Goal: Download file/media

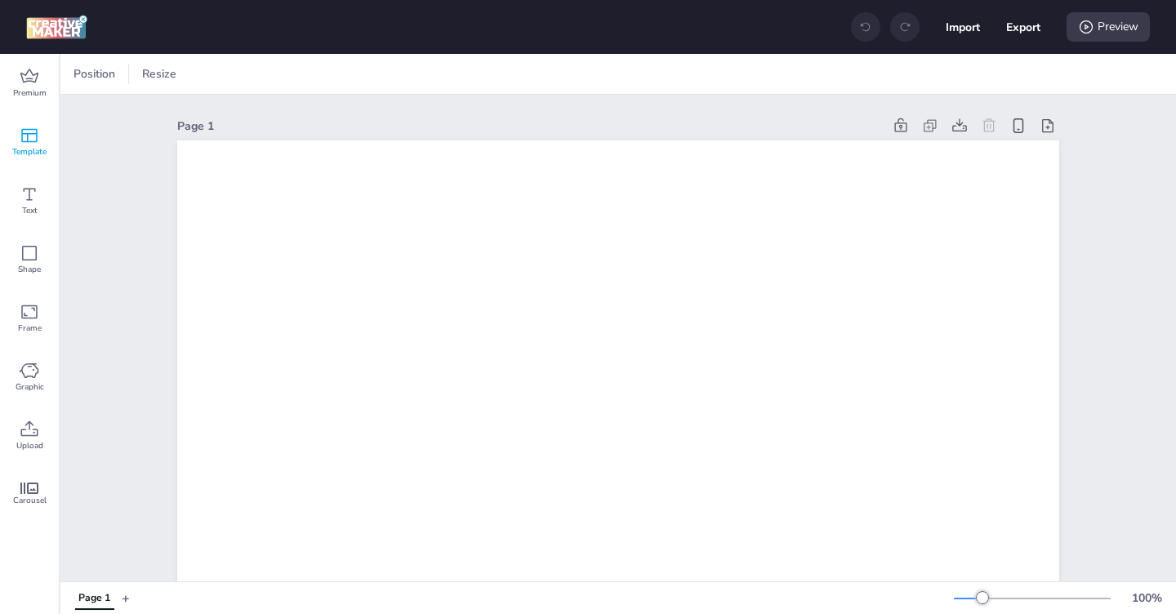
click at [30, 146] on span "Template" at bounding box center [29, 151] width 34 height 13
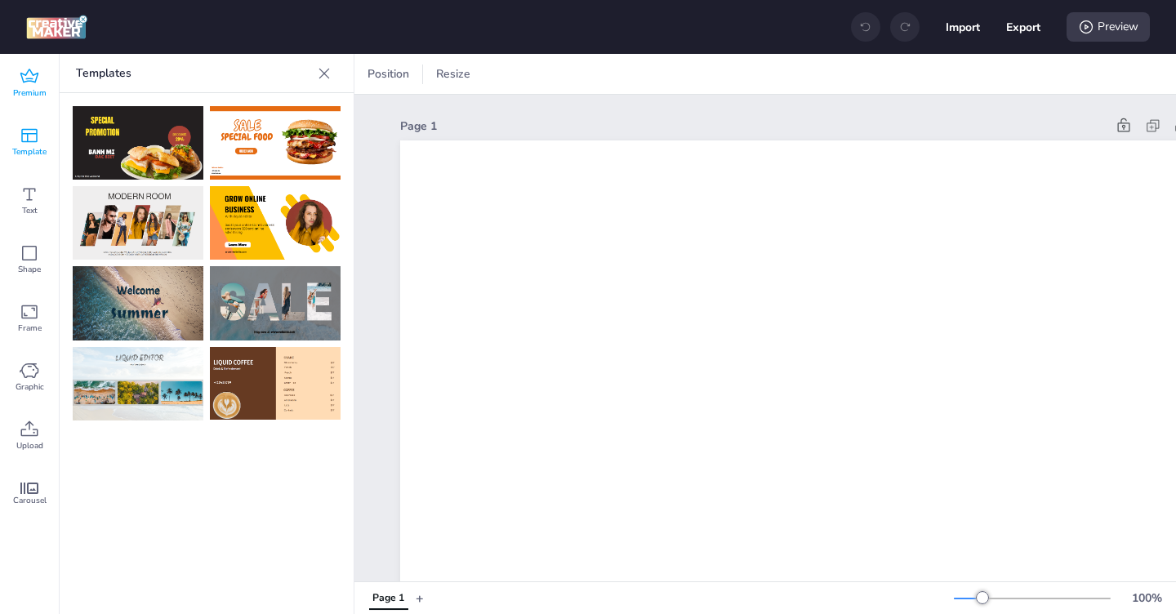
click at [32, 98] on span "Premium" at bounding box center [29, 93] width 33 height 13
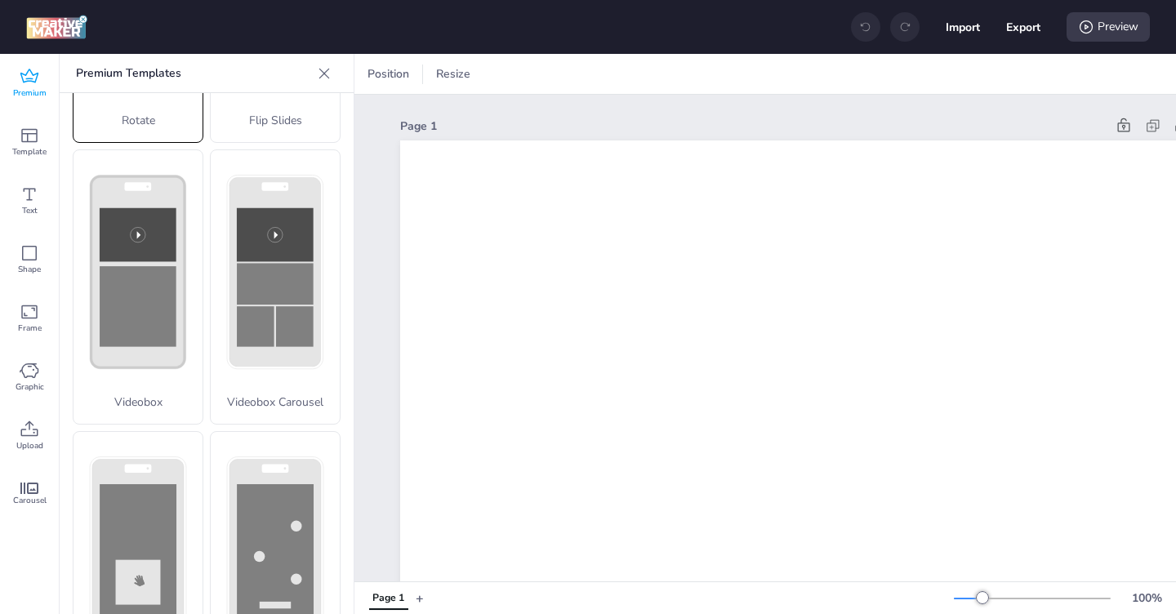
scroll to position [523, 0]
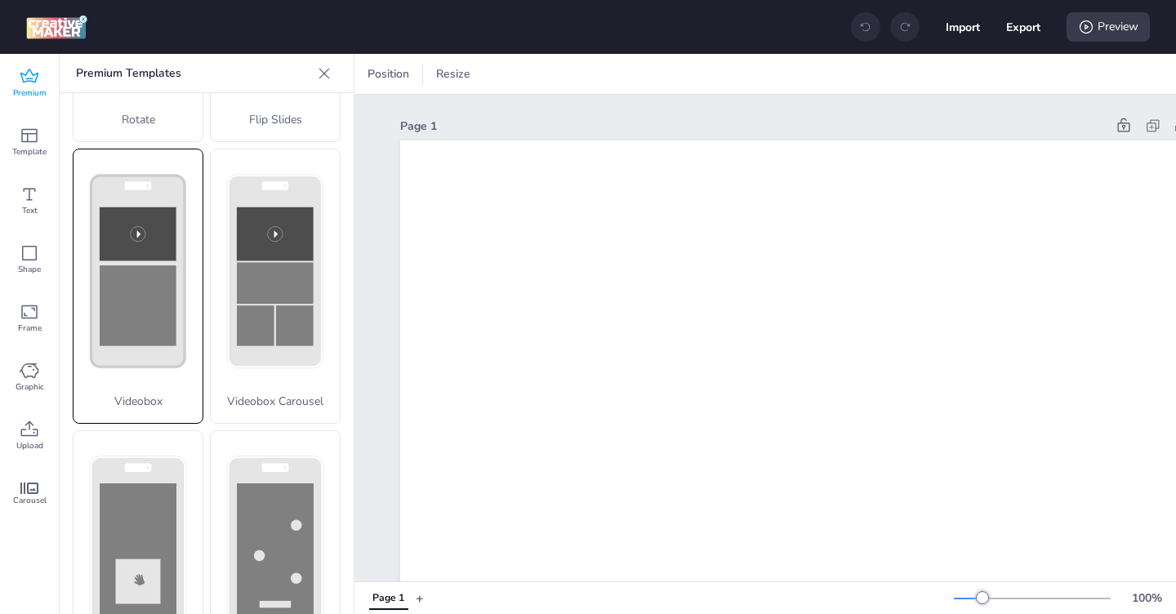
click at [136, 361] on rect at bounding box center [138, 272] width 94 height 192
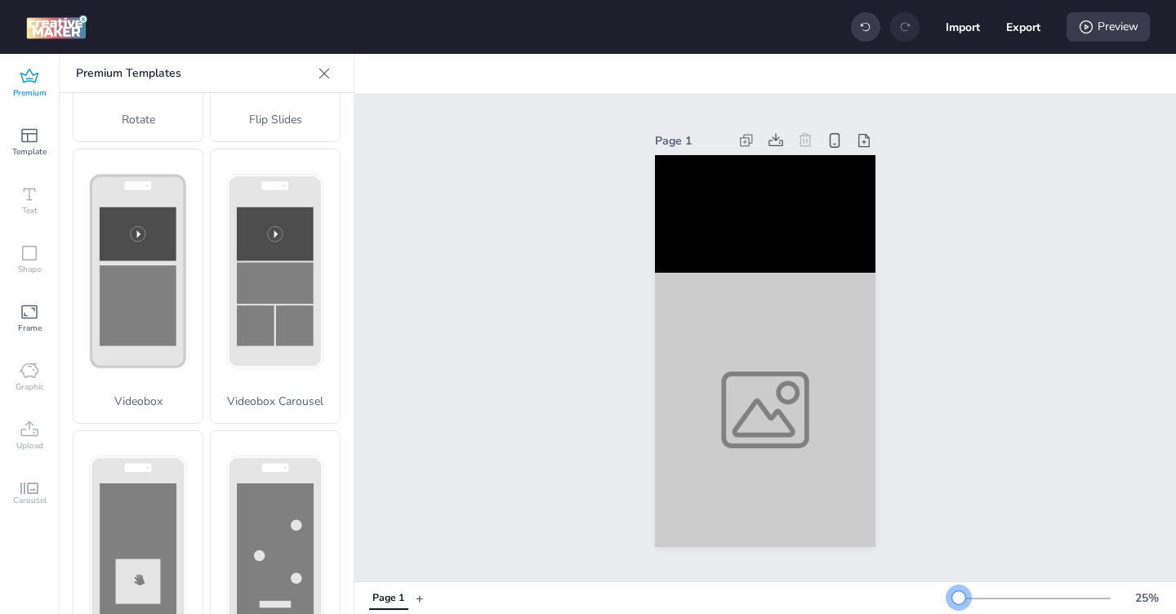
click at [959, 602] on div at bounding box center [958, 597] width 13 height 13
click at [973, 382] on div "Page 1" at bounding box center [765, 338] width 822 height 487
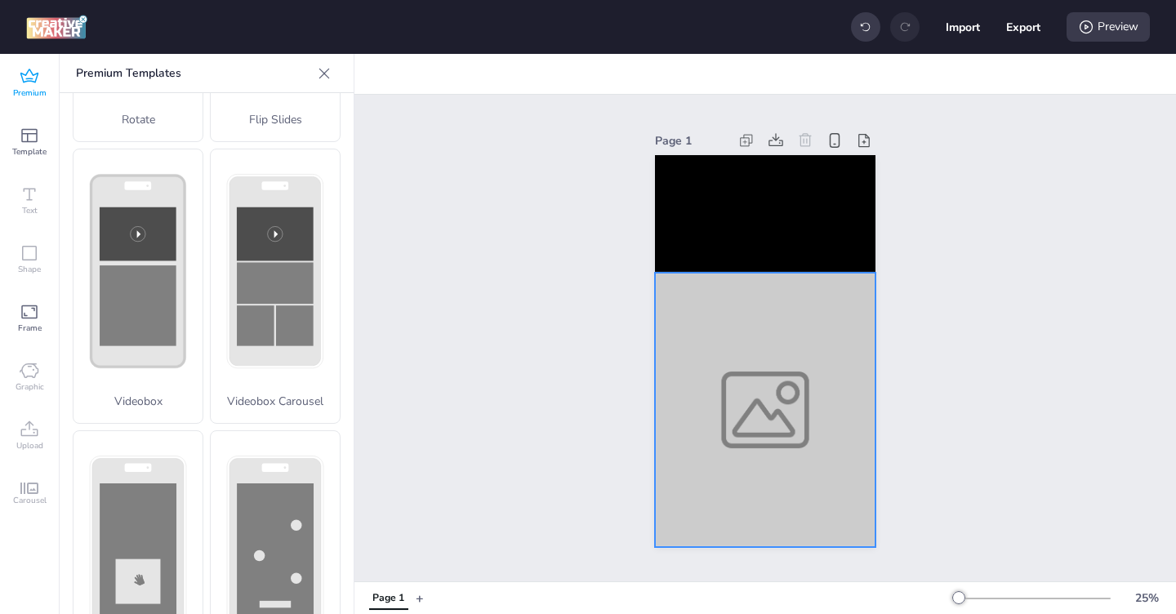
click at [742, 355] on div at bounding box center [765, 410] width 220 height 274
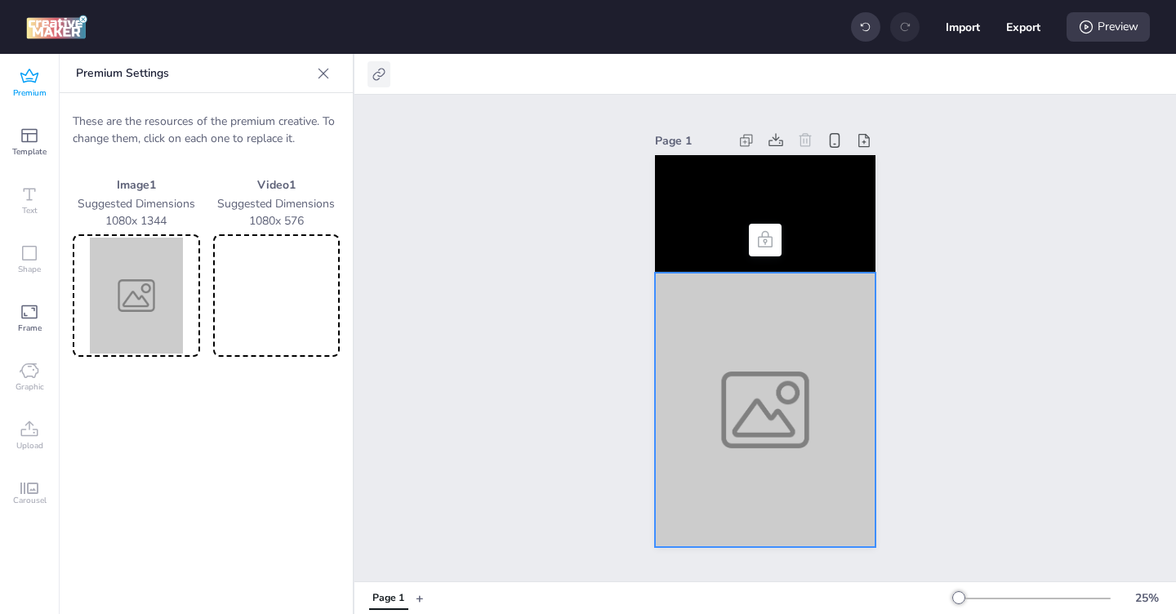
click at [380, 77] on icon at bounding box center [379, 74] width 16 height 16
click at [324, 122] on label "Activate hyperlink" at bounding box center [263, 115] width 122 height 29
click at [217, 122] on input "Activate hyperlink" at bounding box center [212, 122] width 11 height 11
checkbox input "true"
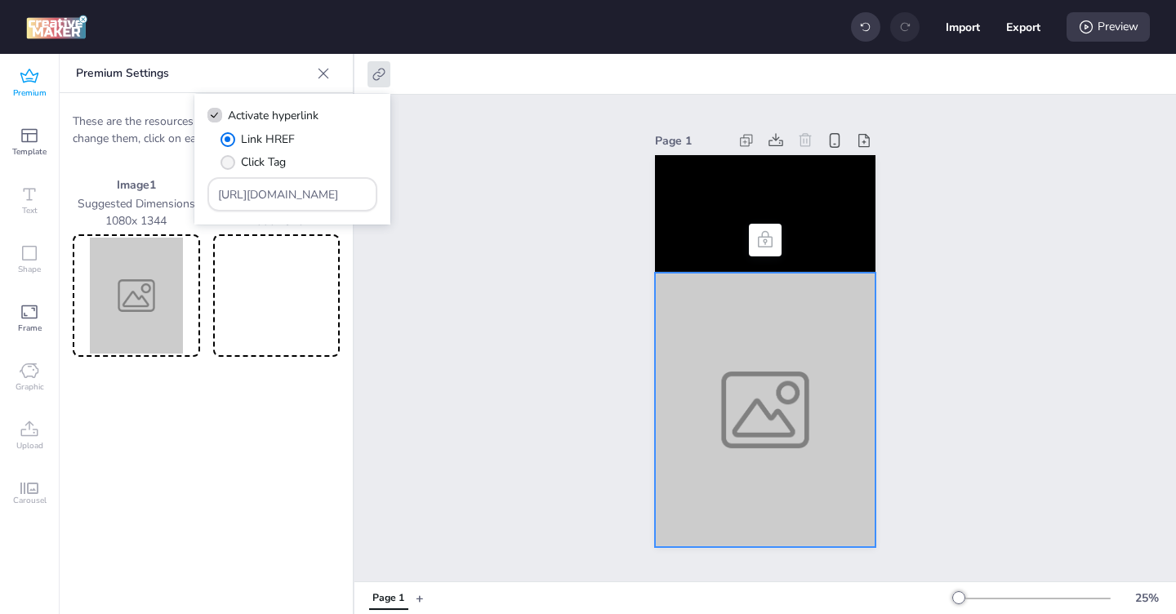
click at [272, 165] on span "Click Tag" at bounding box center [263, 162] width 45 height 17
click at [230, 165] on input "Click Tag" at bounding box center [225, 168] width 11 height 11
radio input "true"
click at [261, 200] on input "https://wortise.com" at bounding box center [292, 194] width 149 height 17
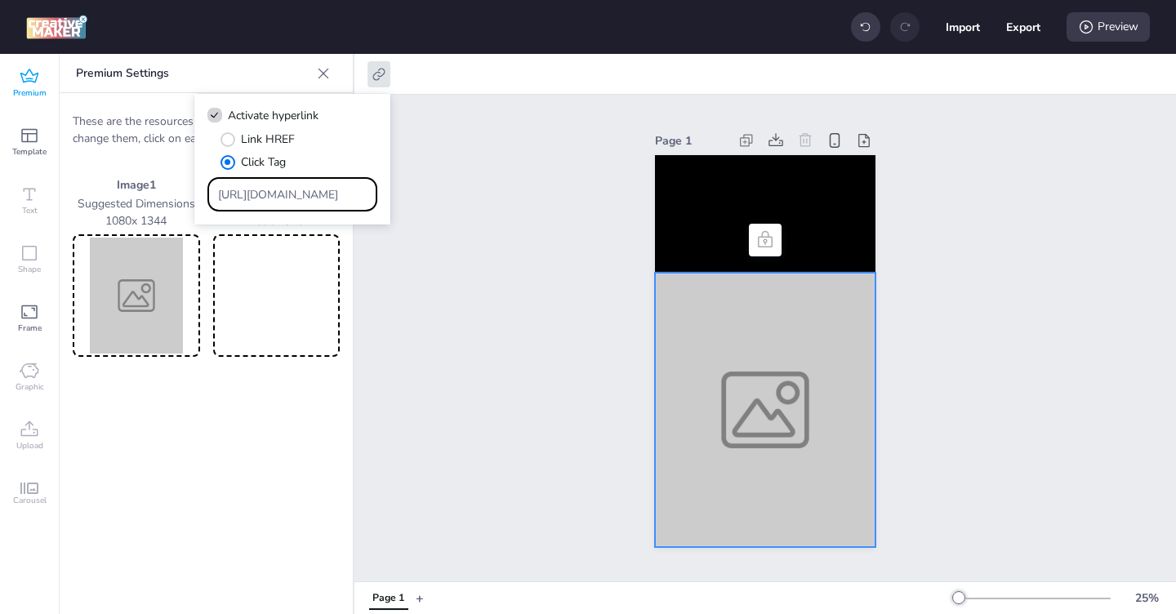
click at [261, 200] on input "https://wortise.com" at bounding box center [292, 194] width 149 height 17
paste input "ad.doubleclick.net/ddm/trackclk/N571601.3464950WORTISE/B33875767.427682931;dc_t…"
type input "https://ad.doubleclick.net/ddm/trackclk/N571601.3464950WORTISE/B33875767.427682…"
click at [448, 277] on div "Page 1" at bounding box center [765, 338] width 822 height 487
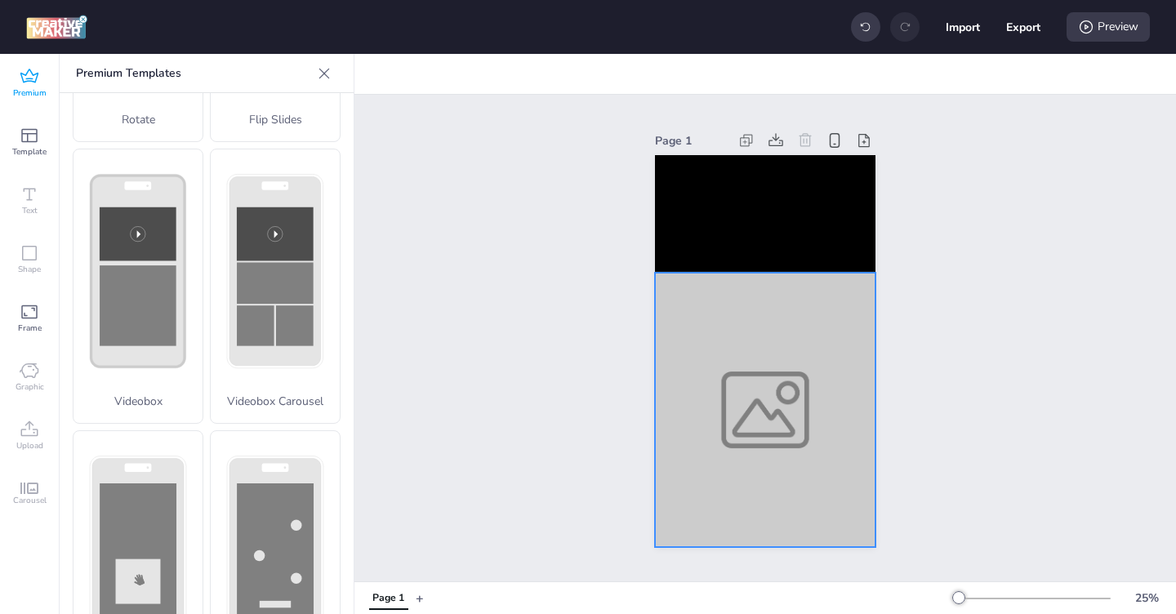
click at [709, 397] on div at bounding box center [765, 410] width 220 height 274
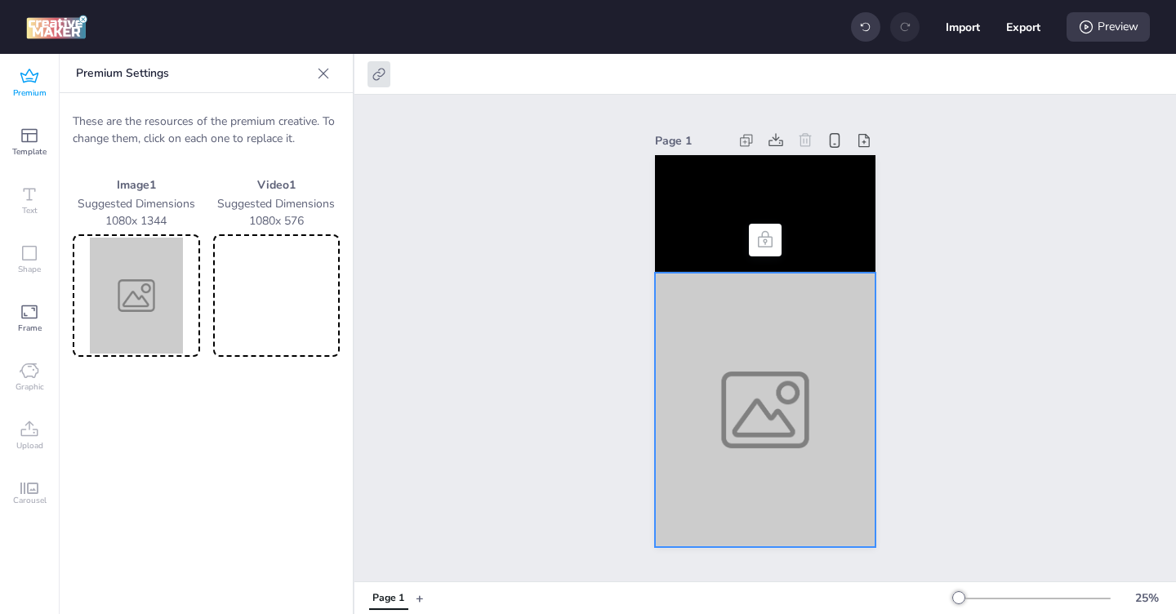
click at [139, 309] on img at bounding box center [136, 296] width 121 height 116
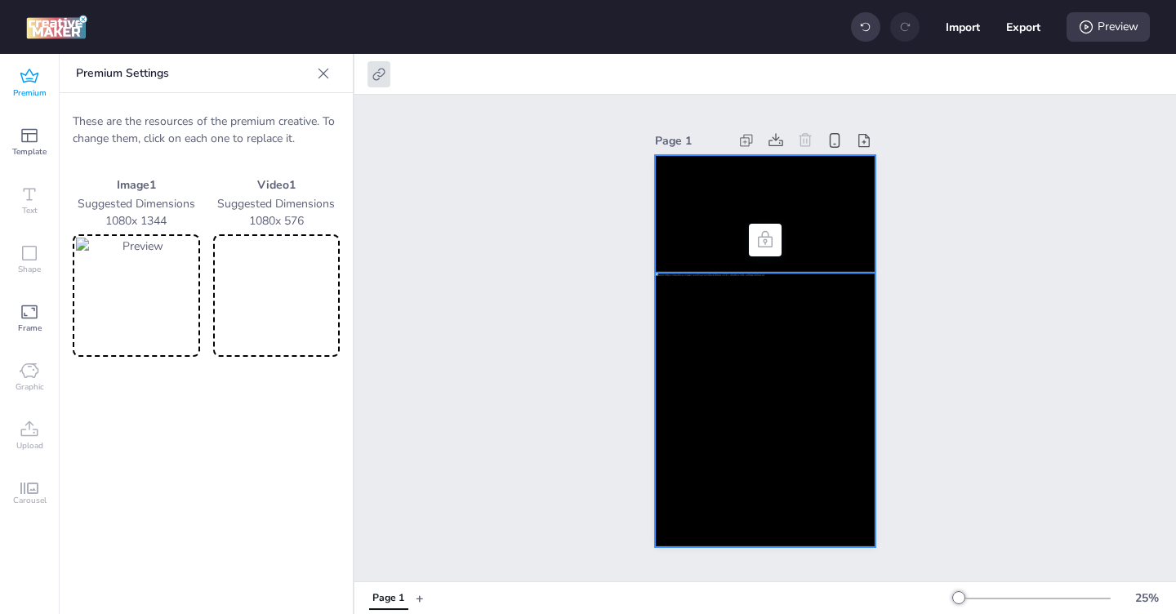
click at [706, 220] on video at bounding box center [765, 214] width 220 height 118
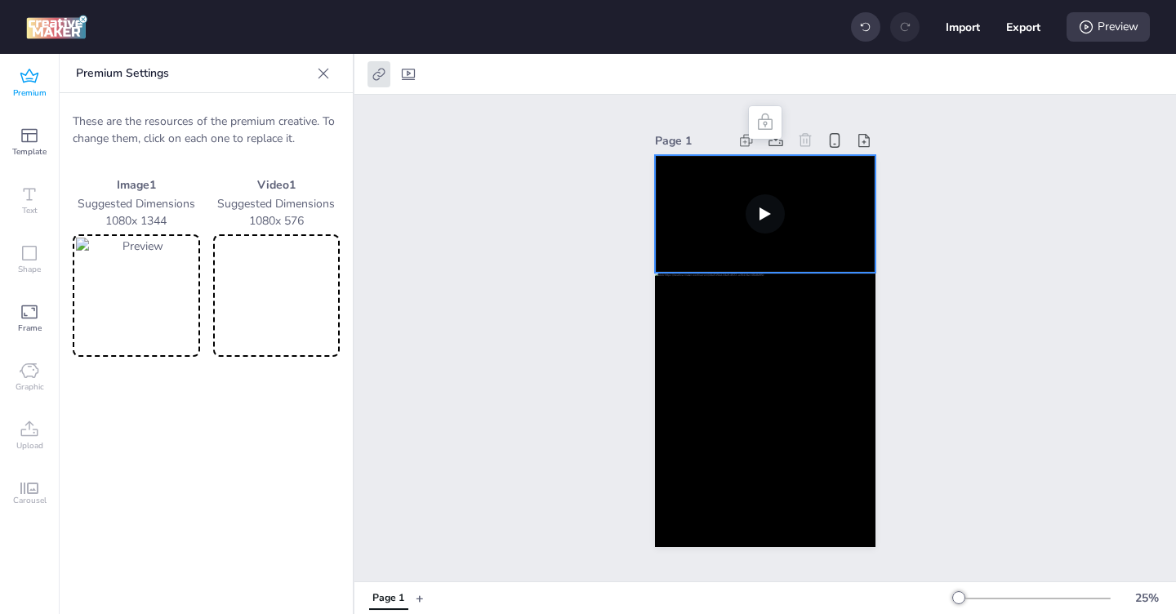
click at [273, 291] on video at bounding box center [276, 296] width 121 height 116
click at [1023, 29] on button "Export" at bounding box center [1023, 27] width 34 height 34
select select "html"
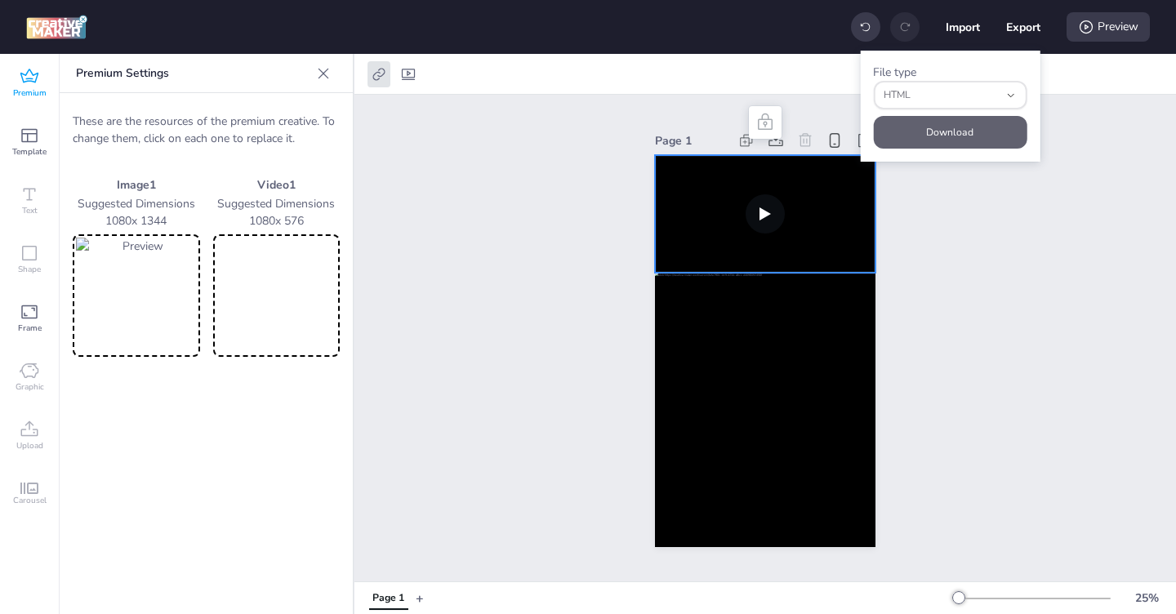
click at [942, 136] on button "Download" at bounding box center [950, 132] width 154 height 33
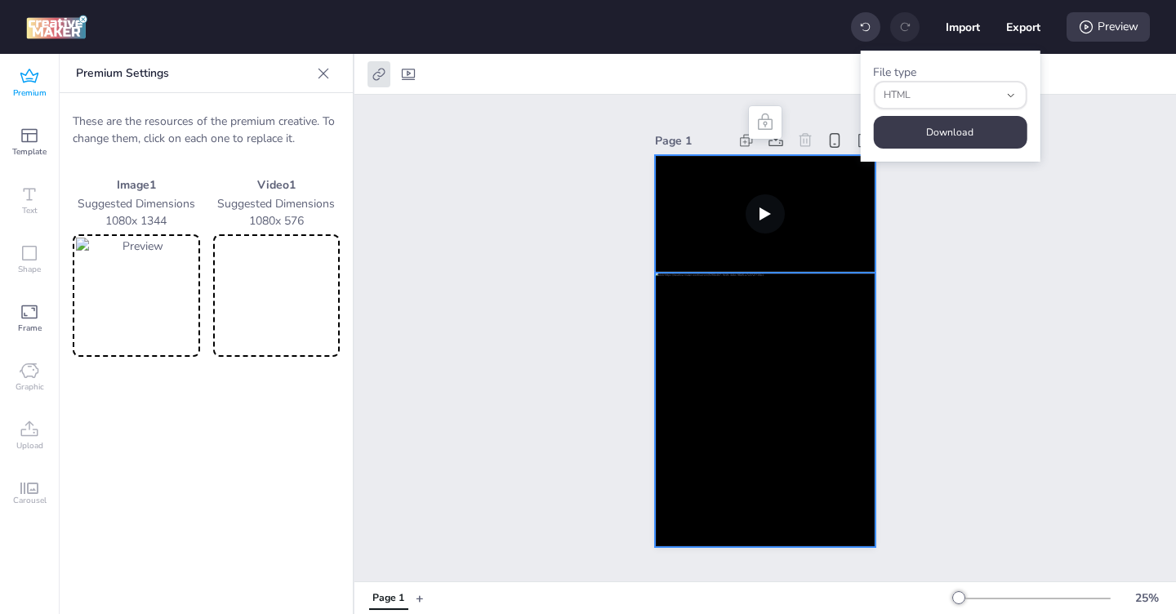
click at [685, 417] on div at bounding box center [765, 410] width 220 height 274
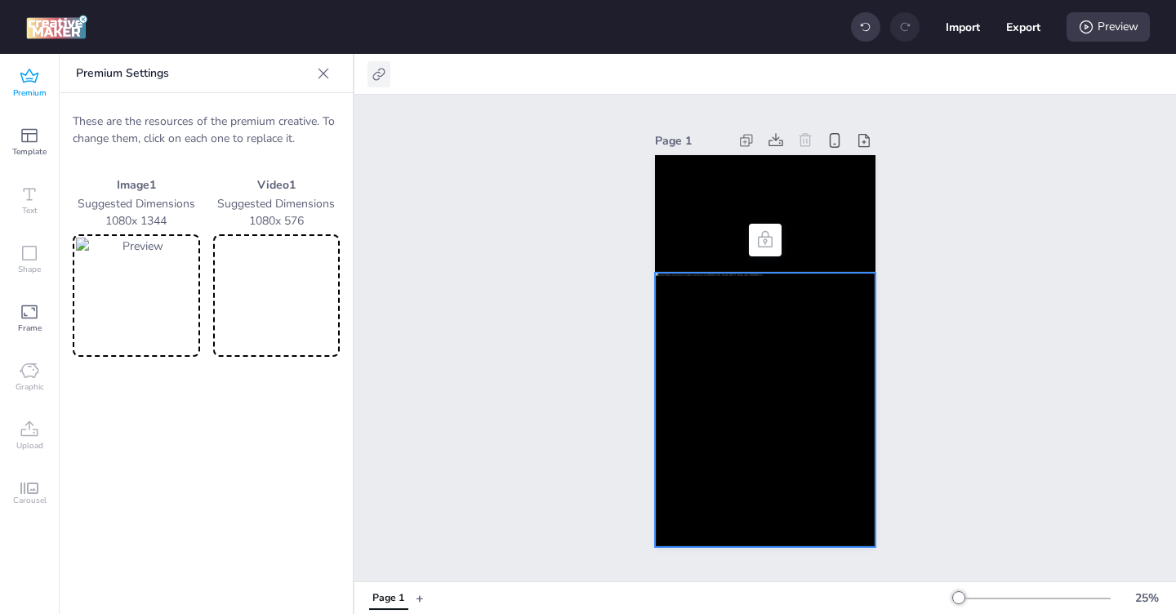
click at [378, 87] on div at bounding box center [378, 74] width 23 height 26
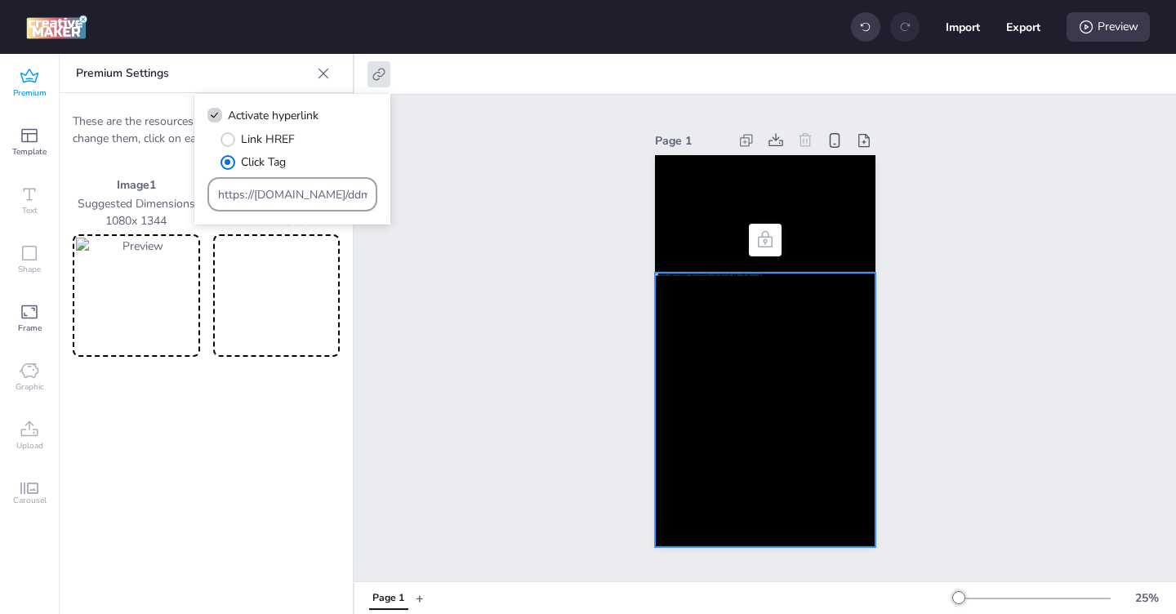
click at [279, 191] on input "https://ad.doubleclick.net/ddm/trackclk/N571601.3464950WORTISE/B33875767.427682…" at bounding box center [292, 194] width 149 height 17
paste input "46;dc_trk_aid=620221665;dc_trk_cid=239789536"
type input "https://ad.doubleclick.net/ddm/trackclk/N571601.3464950WORTISE/B33875767.427682…"
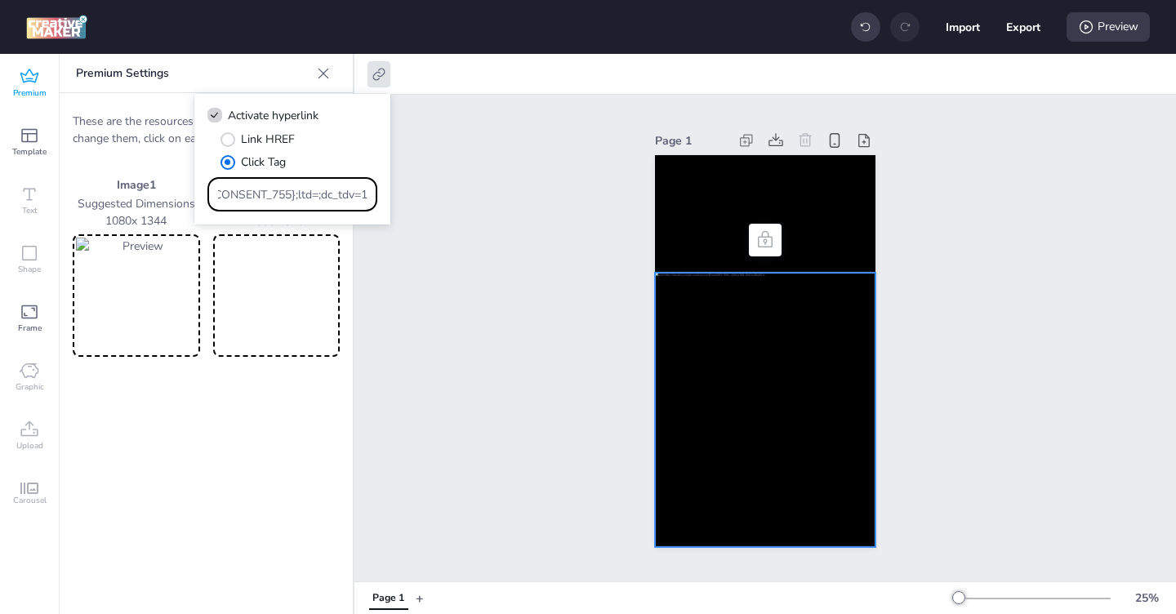
click at [456, 305] on div "Page 1" at bounding box center [765, 338] width 822 height 487
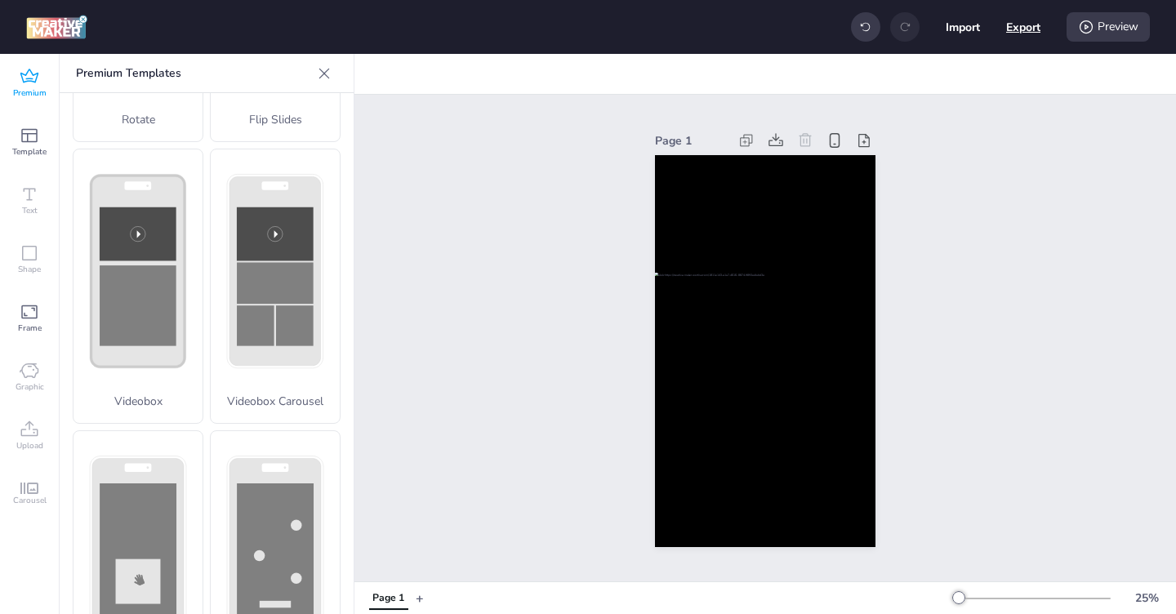
click at [1022, 33] on button "Export" at bounding box center [1023, 27] width 34 height 34
select select "html"
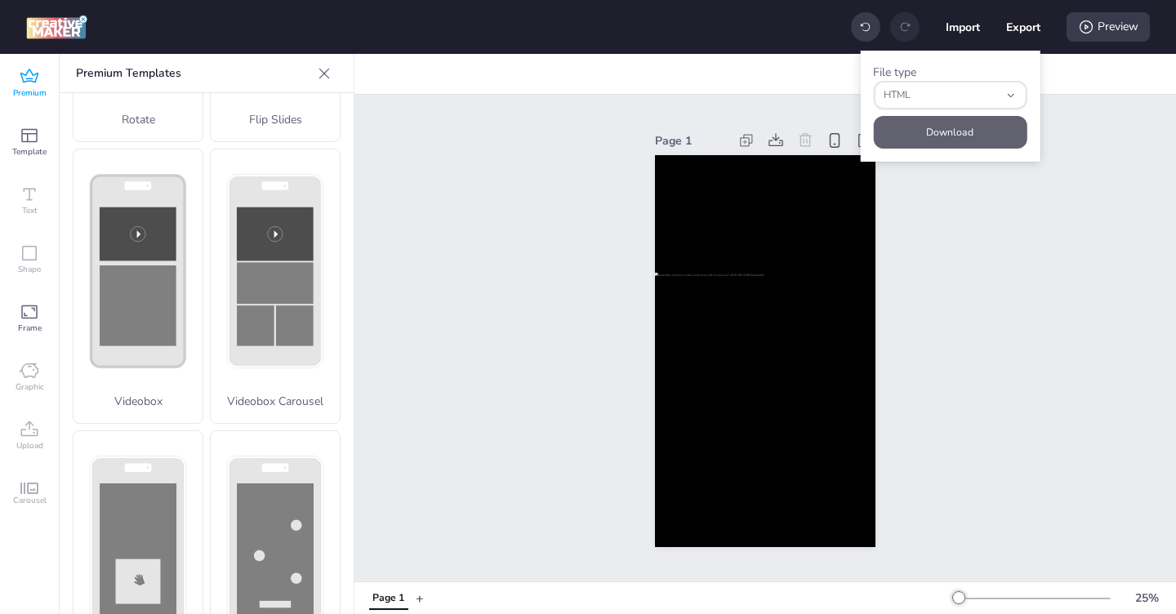
click at [957, 133] on button "Download" at bounding box center [950, 132] width 154 height 33
click at [953, 136] on button "Download" at bounding box center [950, 132] width 154 height 33
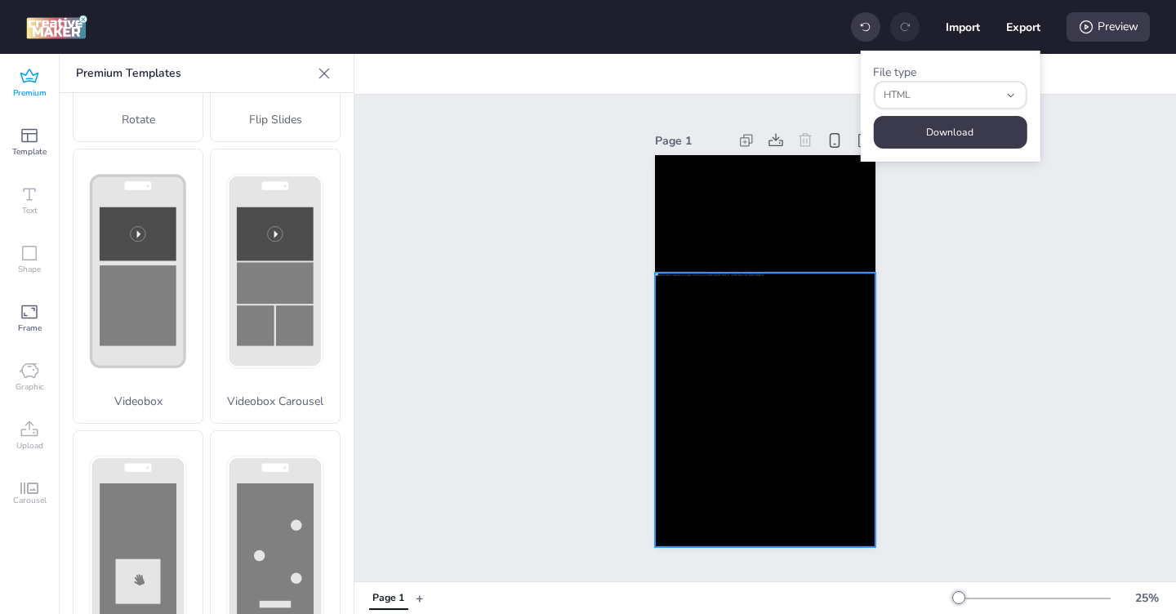
click at [762, 356] on div at bounding box center [765, 410] width 220 height 274
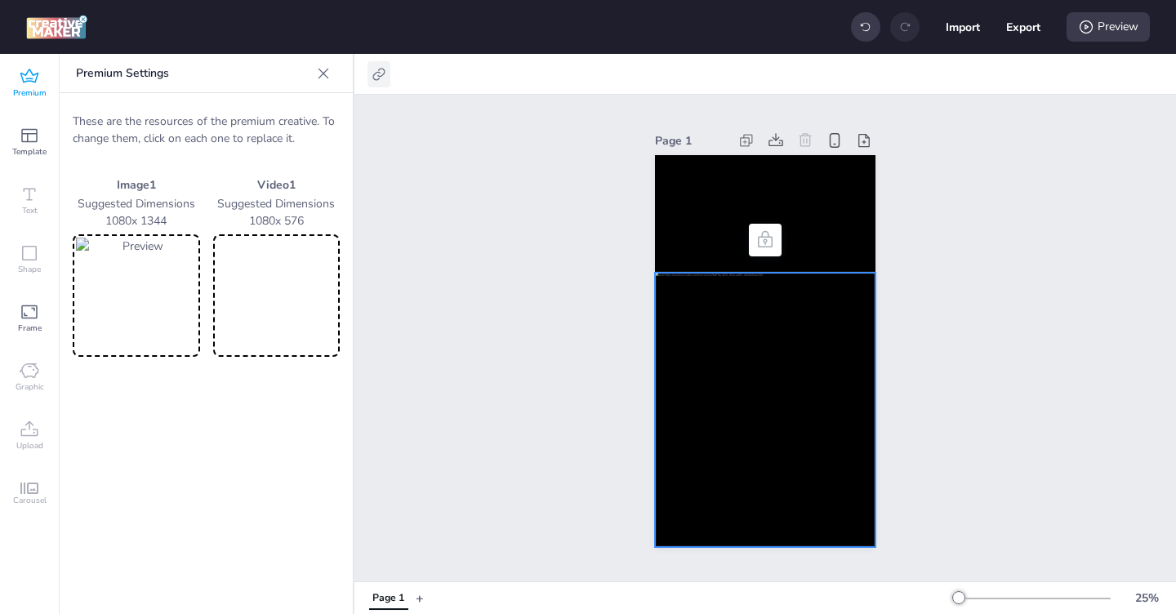
click at [375, 71] on icon at bounding box center [379, 74] width 16 height 16
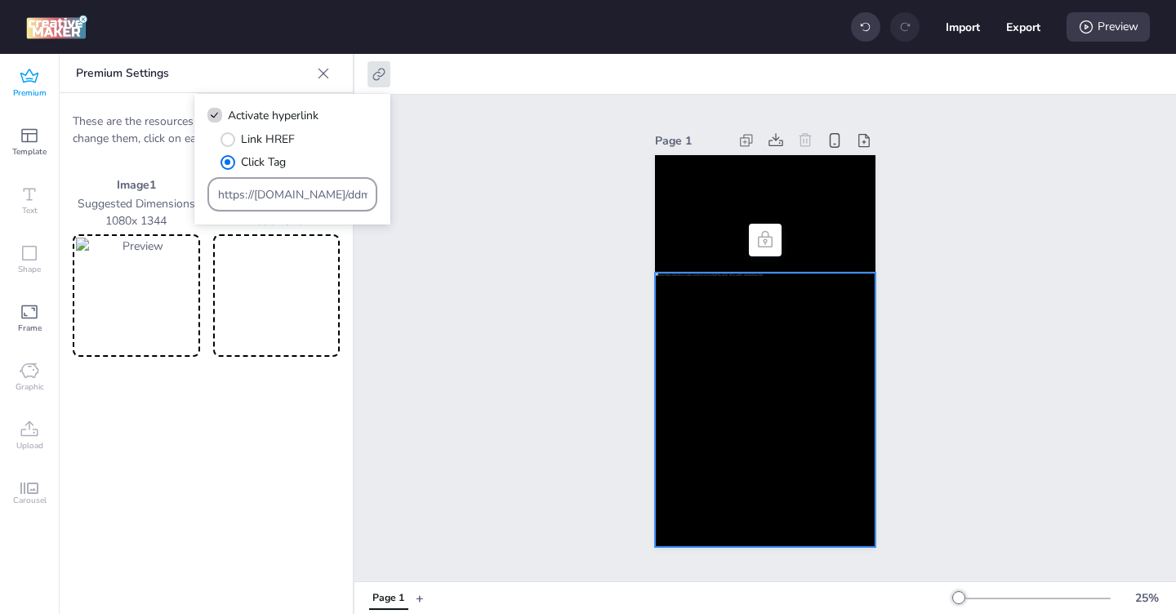
click at [271, 195] on input "https://ad.doubleclick.net/ddm/trackclk/N571601.3464950WORTISE/B33875767.427682…" at bounding box center [292, 194] width 149 height 17
paste input "61;dc_trk_aid=620221680;dc_trk_cid=239789551"
type input "https://ad.doubleclick.net/ddm/trackclk/N571601.3464950WORTISE/B33875767.427682…"
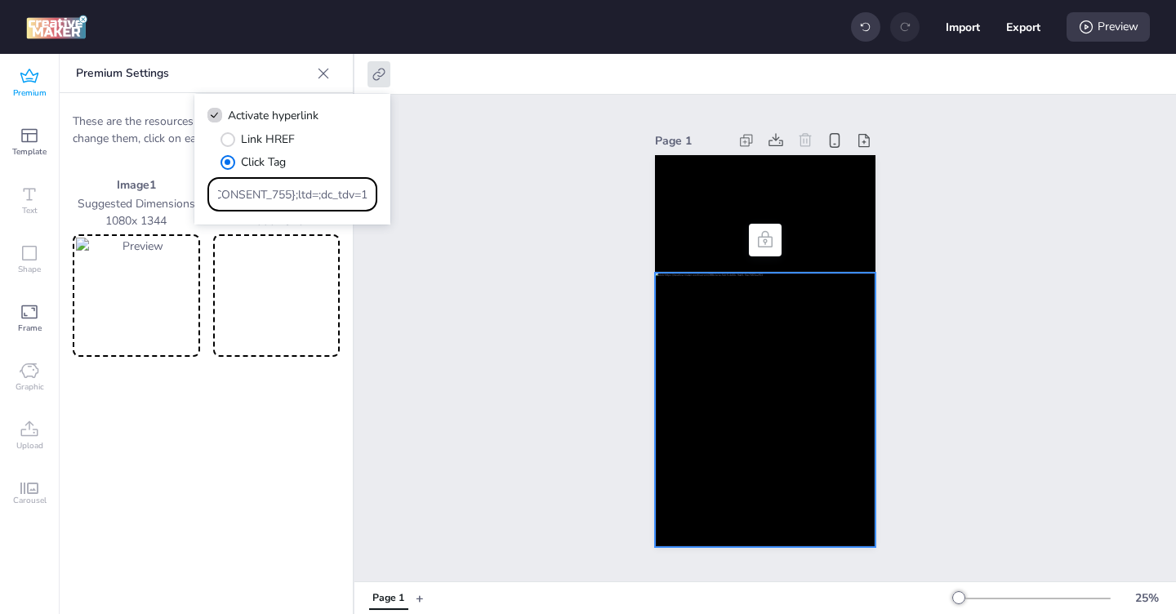
click at [528, 265] on div "Page 1" at bounding box center [765, 338] width 822 height 487
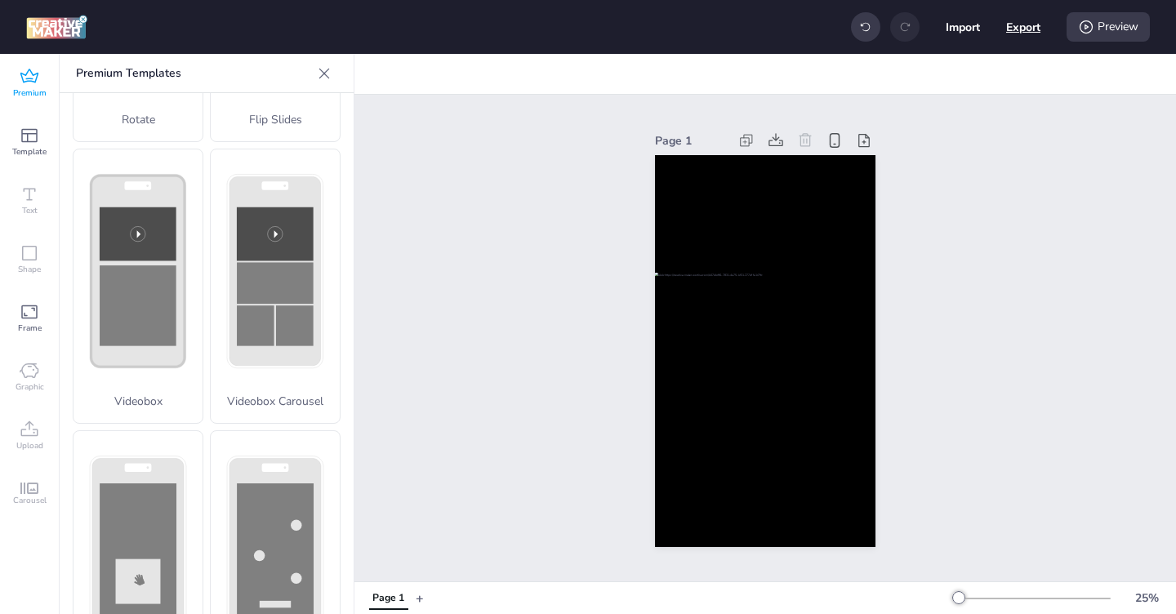
click at [1031, 31] on button "Export" at bounding box center [1023, 27] width 34 height 34
select select "html"
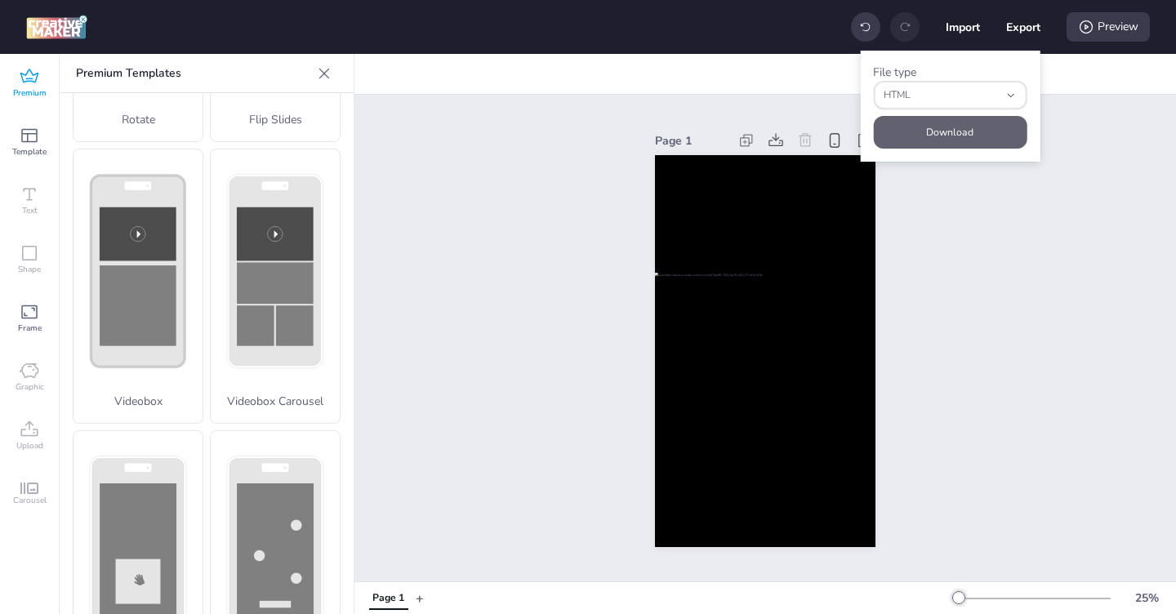
click at [944, 136] on button "Download" at bounding box center [950, 132] width 154 height 33
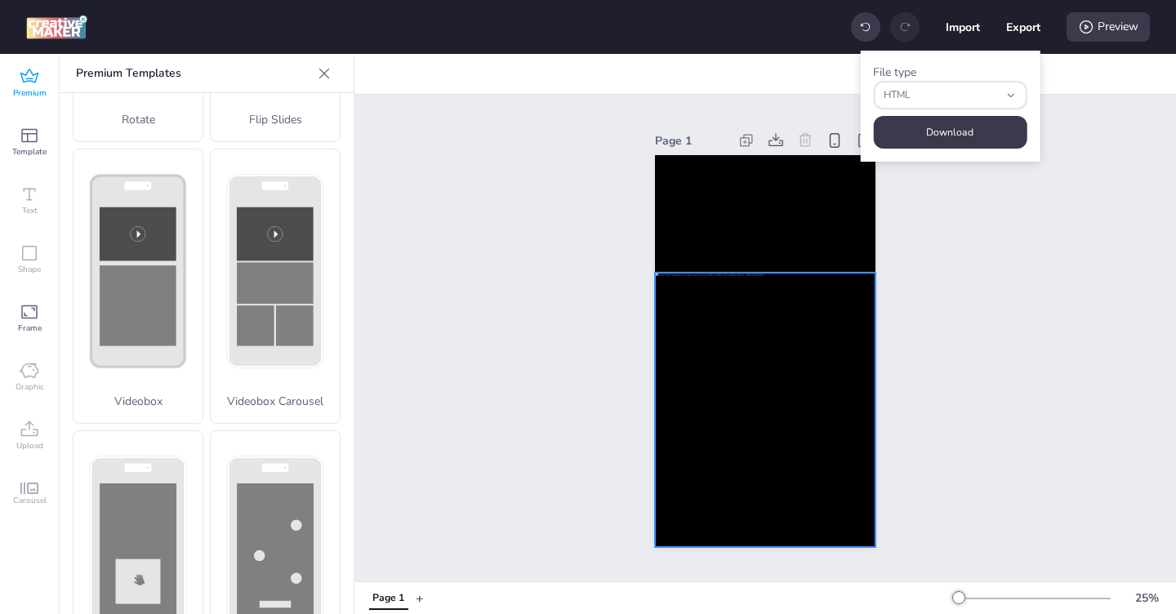
click at [718, 399] on div at bounding box center [765, 410] width 220 height 274
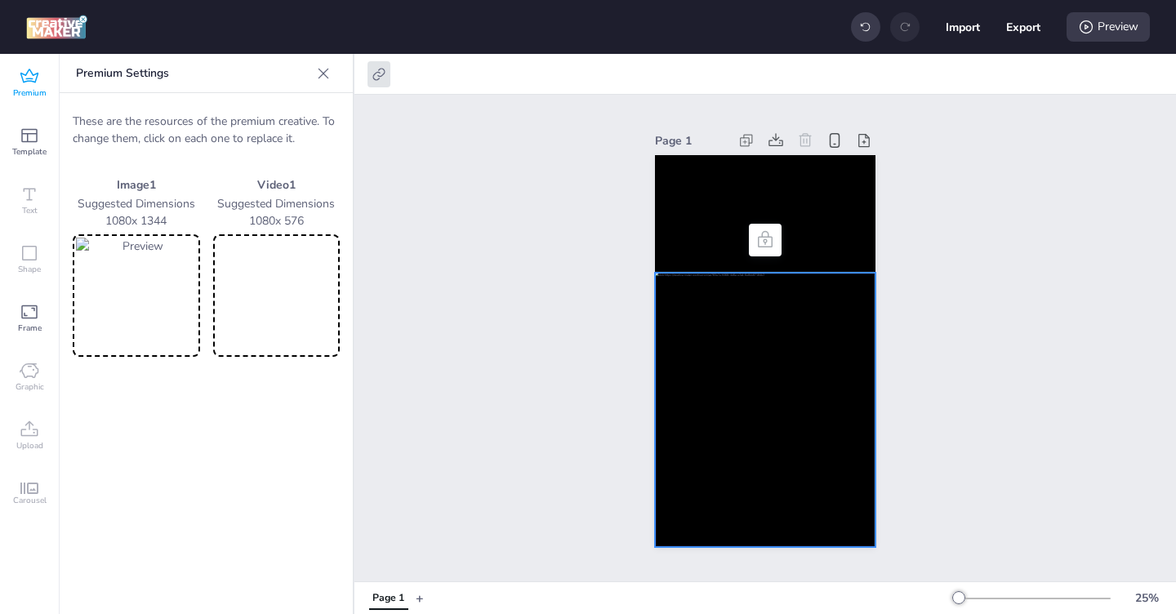
click at [147, 327] on img at bounding box center [136, 296] width 121 height 116
click at [261, 298] on video at bounding box center [276, 296] width 121 height 116
click at [734, 403] on div at bounding box center [765, 410] width 220 height 274
click at [386, 83] on div at bounding box center [378, 74] width 23 height 26
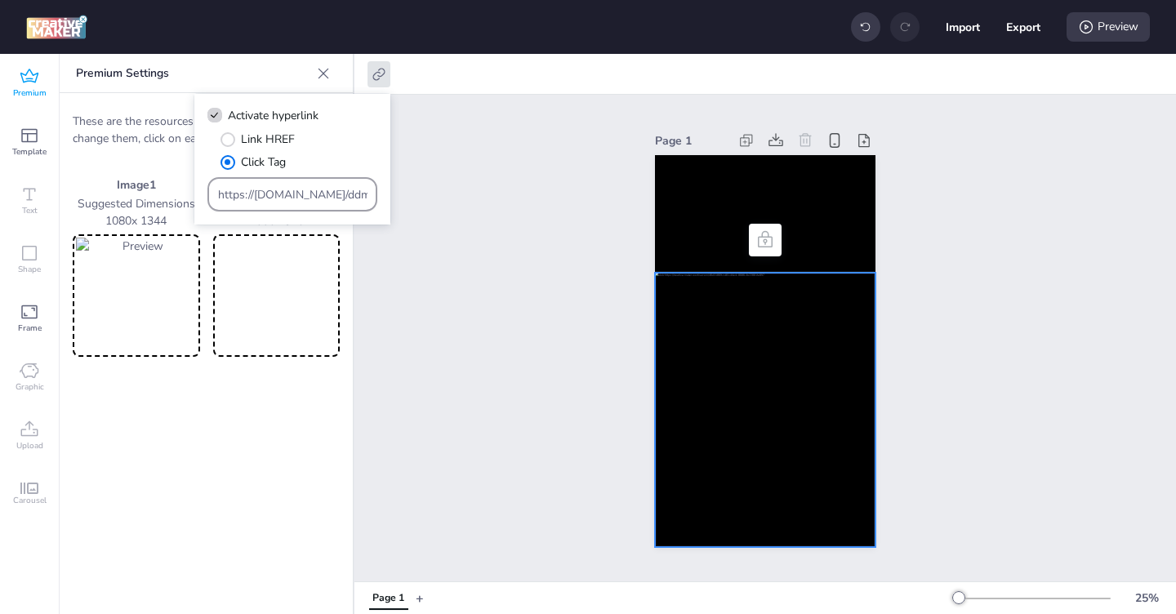
click at [256, 202] on input "https://ad.doubleclick.net/ddm/trackclk/N571601.3464950WORTISE/B33875767.427682…" at bounding box center [292, 194] width 149 height 17
paste input "81260.427762326;dc_trk_aid=620394062;dc_trk_cid=240657120"
type input "https://ad.doubleclick.net/ddm/trackclk/N571601.3464950WORTISE/B33881260.427762…"
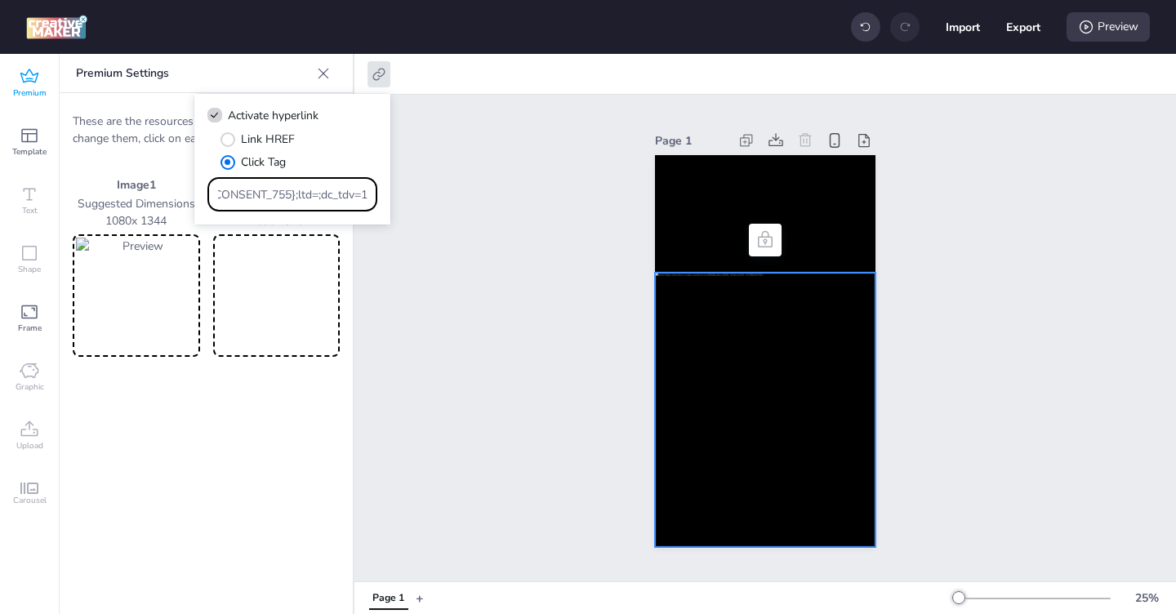
click at [465, 277] on div "Page 1" at bounding box center [765, 338] width 822 height 487
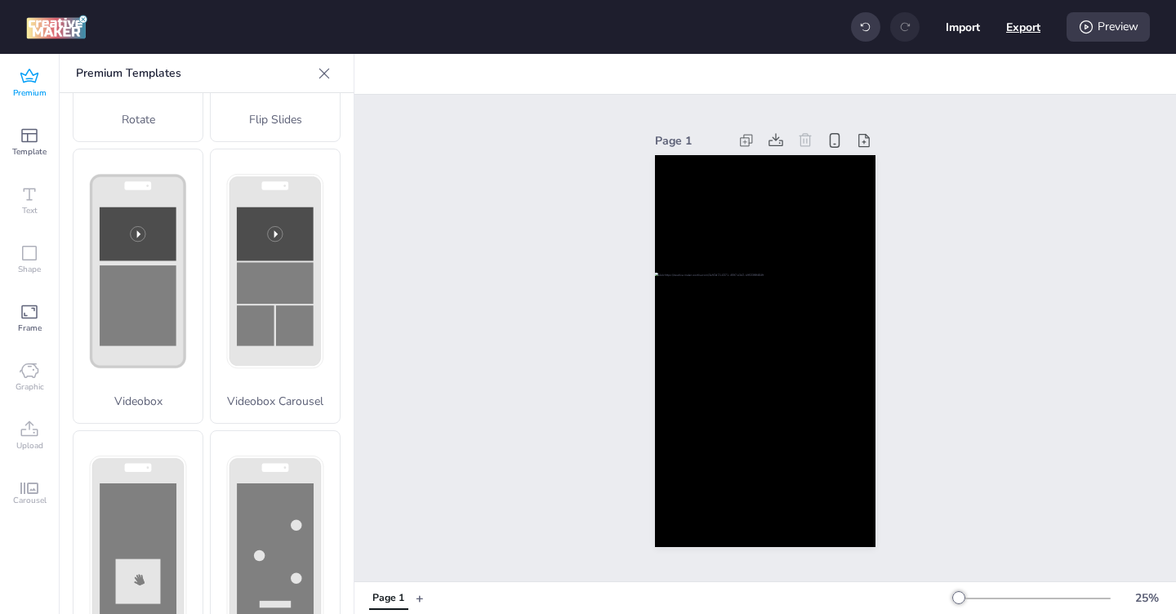
click at [1022, 34] on button "Export" at bounding box center [1023, 27] width 34 height 34
select select "html"
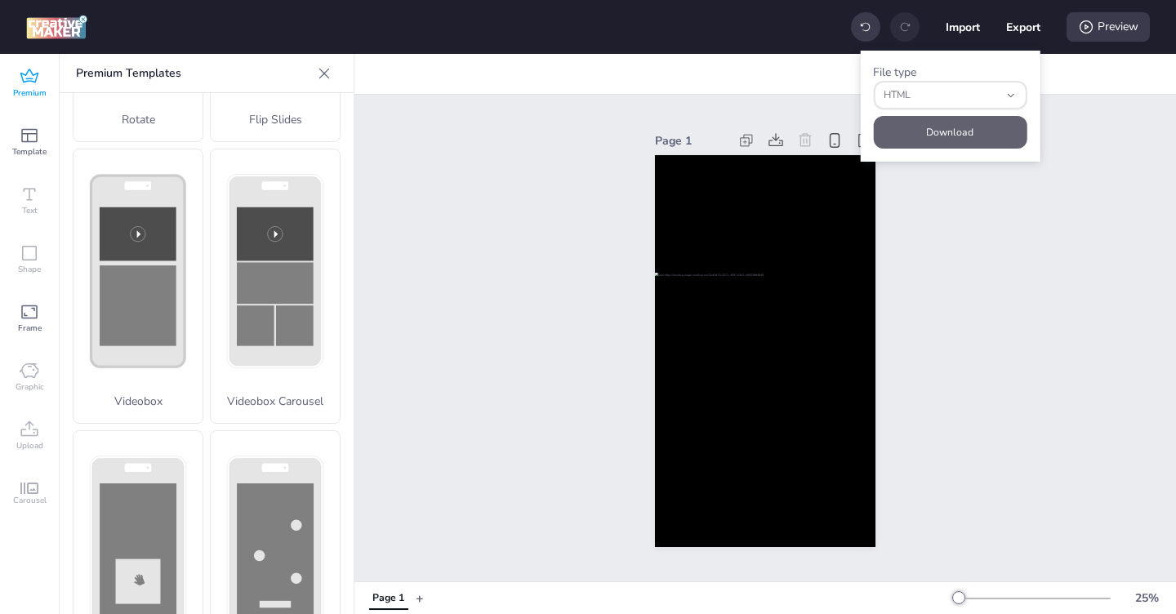
click at [974, 130] on button "Download" at bounding box center [950, 132] width 154 height 33
click at [965, 140] on button "Download" at bounding box center [950, 132] width 154 height 33
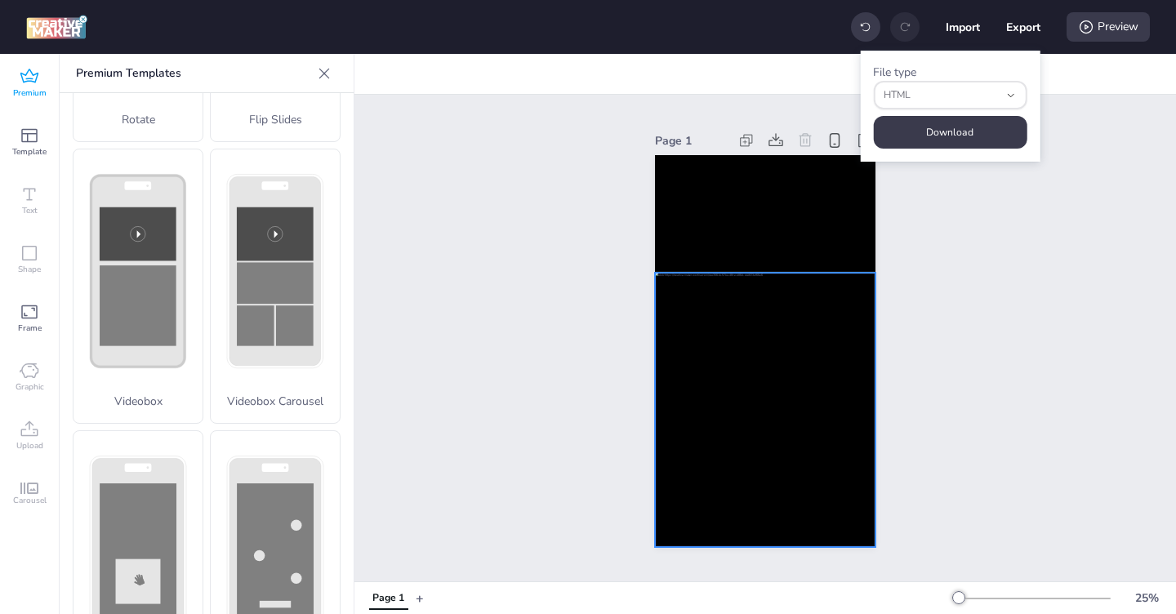
click at [706, 336] on div at bounding box center [765, 410] width 220 height 274
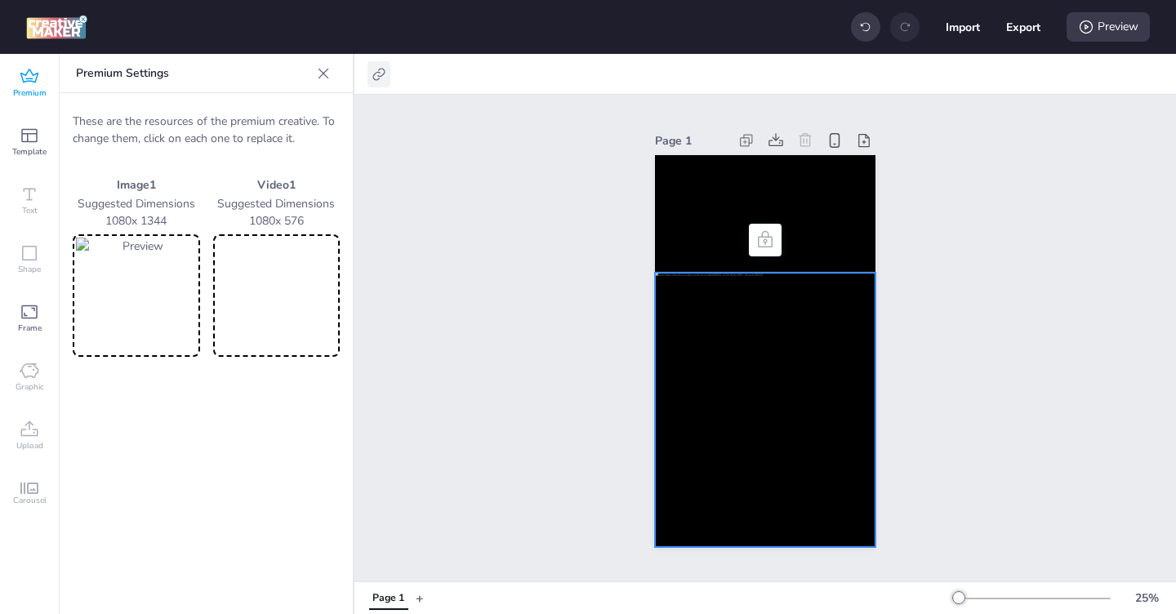
click at [379, 78] on icon at bounding box center [378, 74] width 12 height 12
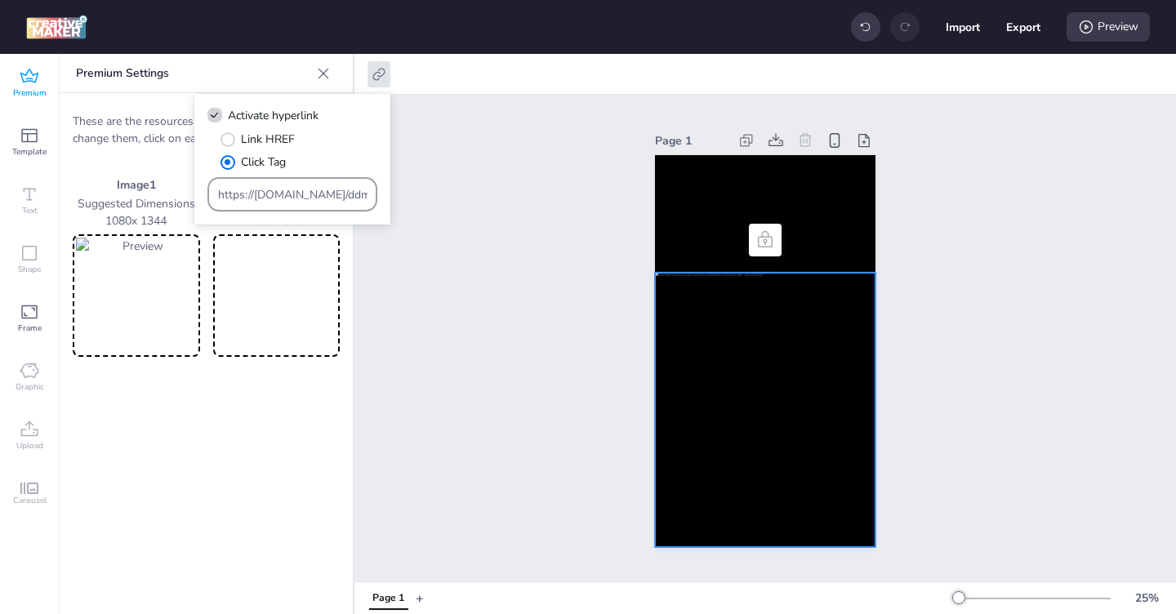
click at [274, 197] on input "https://ad.doubleclick.net/ddm/trackclk/N571601.3464950WORTISE/B33881260.427762…" at bounding box center [292, 194] width 149 height 17
paste input "4441;dc_trk_aid=620394092;dc_trk_cid=24065715"
type input "https://ad.doubleclick.net/ddm/trackclk/N571601.3464950WORTISE/B33881260.427764…"
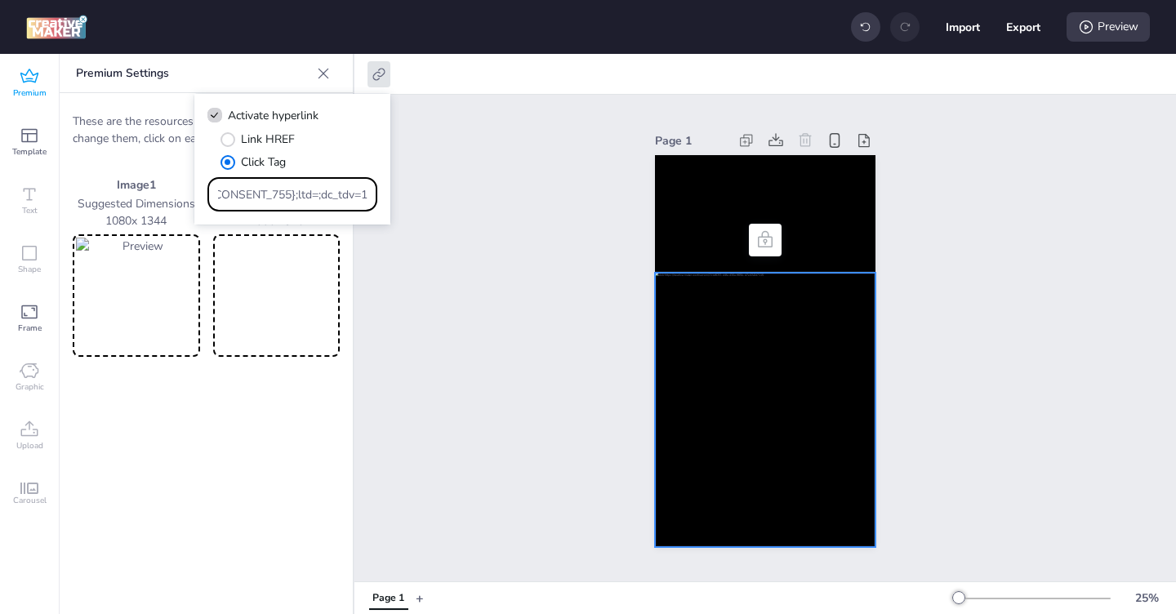
click at [499, 296] on div "Page 1" at bounding box center [765, 338] width 822 height 487
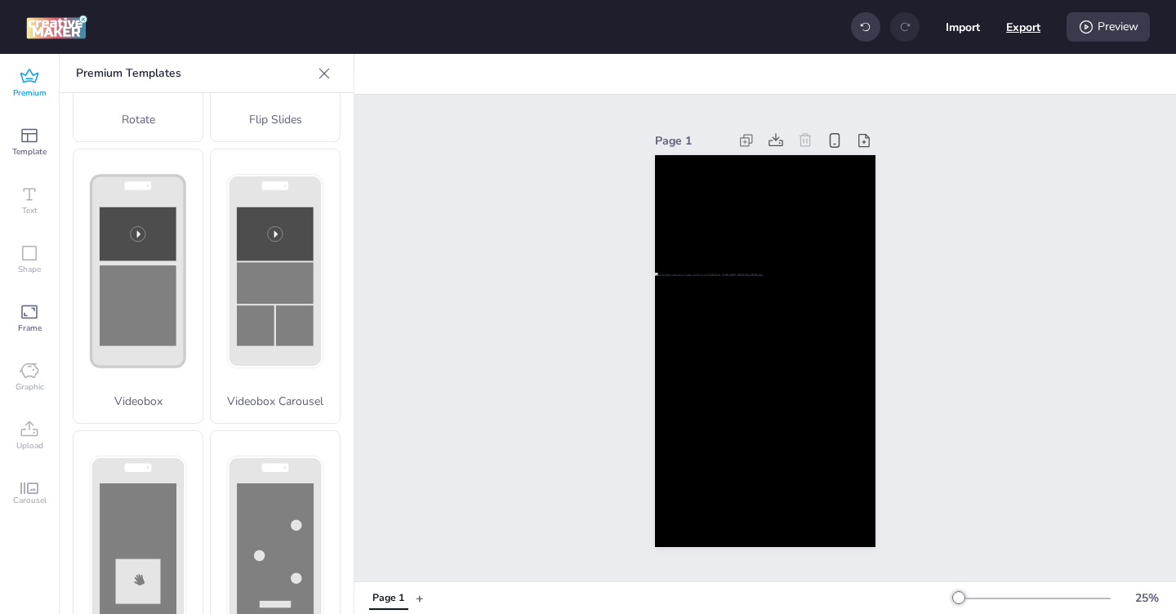
click at [1025, 37] on button "Export" at bounding box center [1023, 27] width 34 height 34
select select "html"
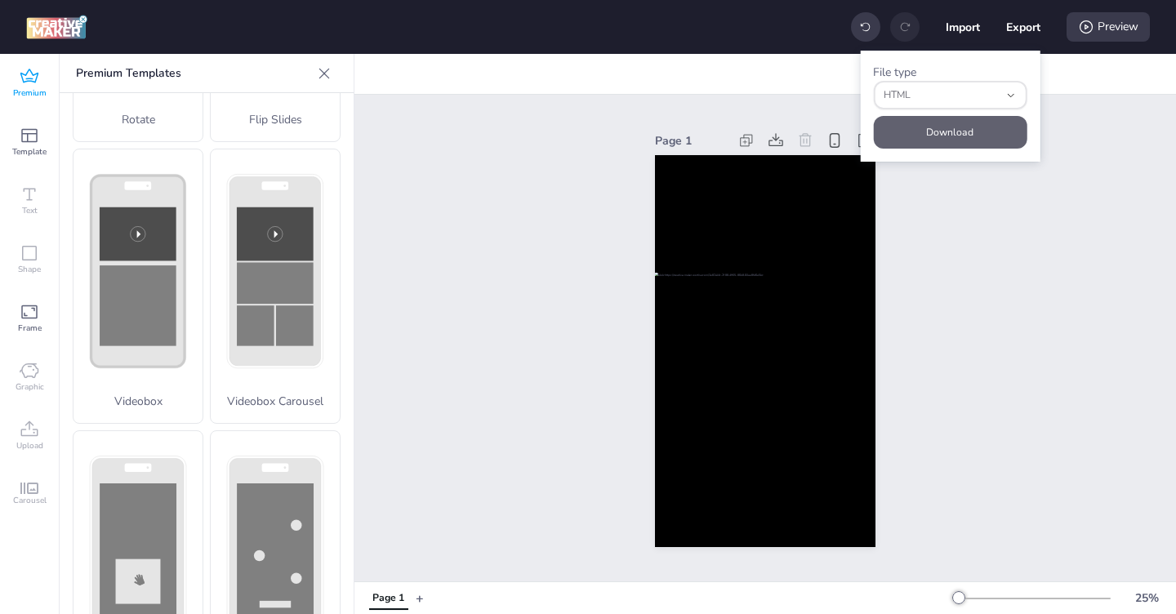
click at [956, 140] on button "Download" at bounding box center [950, 132] width 154 height 33
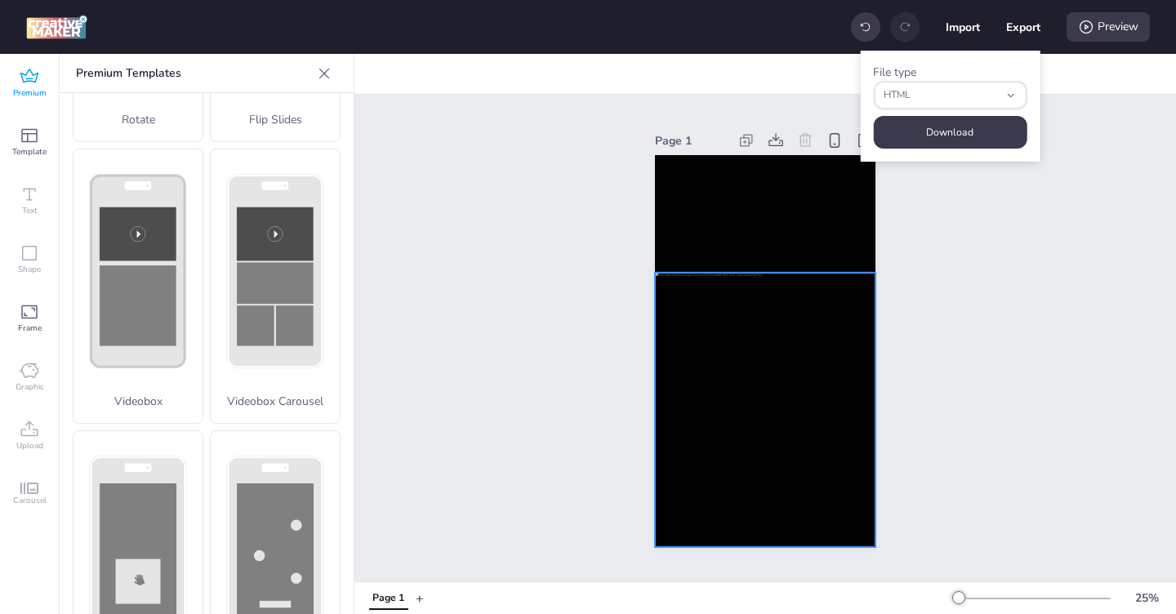
click at [770, 394] on div at bounding box center [765, 410] width 220 height 274
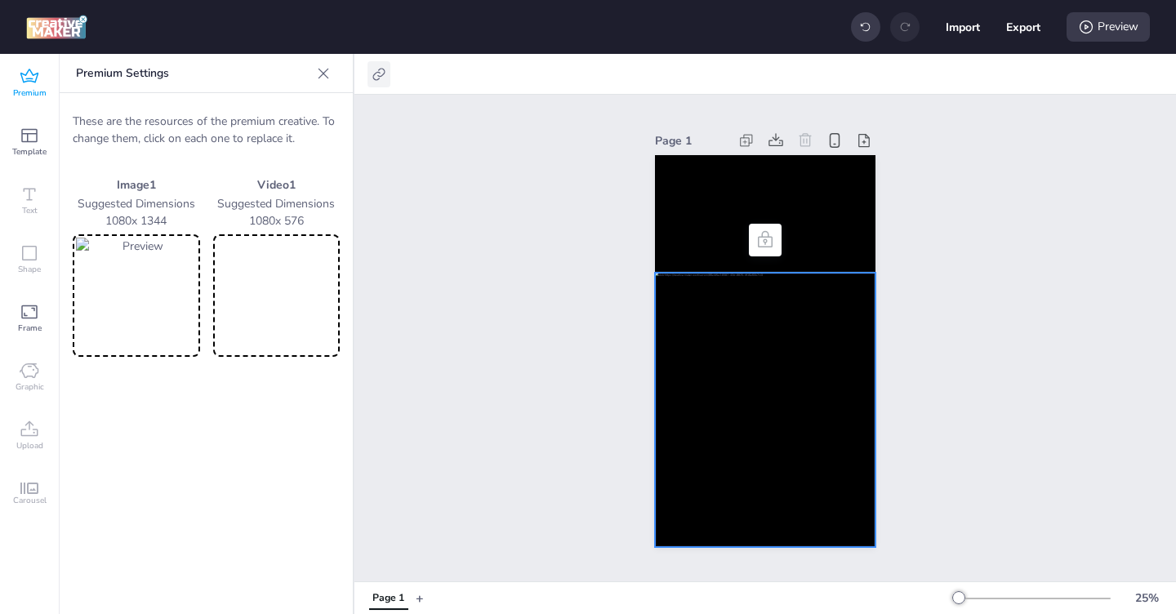
click at [378, 73] on icon at bounding box center [379, 74] width 16 height 16
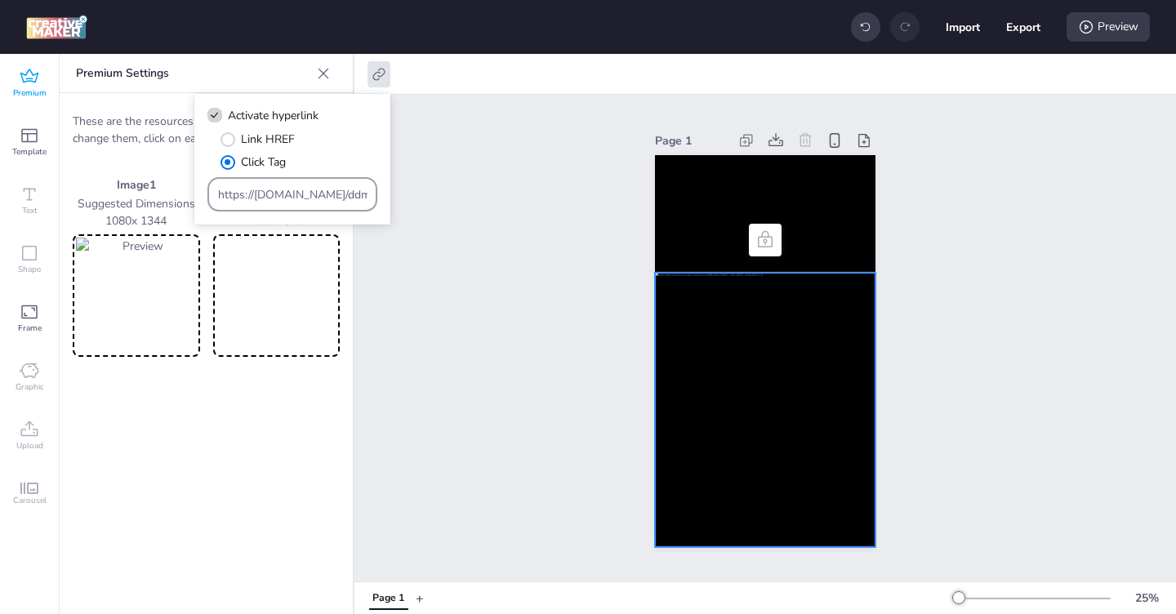
click at [274, 189] on input "https://ad.doubleclick.net/ddm/trackclk/N571601.3464950WORTISE/B33881260.427764…" at bounding box center [292, 194] width 149 height 17
paste input "56;dc_trk_aid=620394077;dc_trk_cid=240657135"
type input "https://ad.doubleclick.net/ddm/trackclk/N571601.3464950WORTISE/B33881260.427764…"
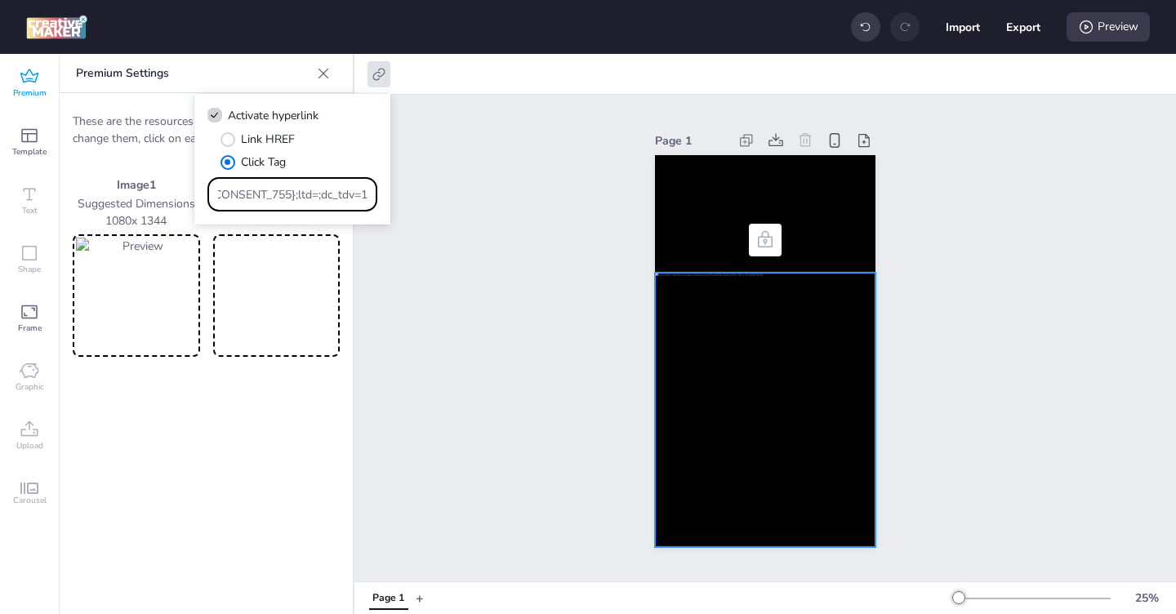
click at [960, 282] on div "Page 1" at bounding box center [765, 338] width 822 height 487
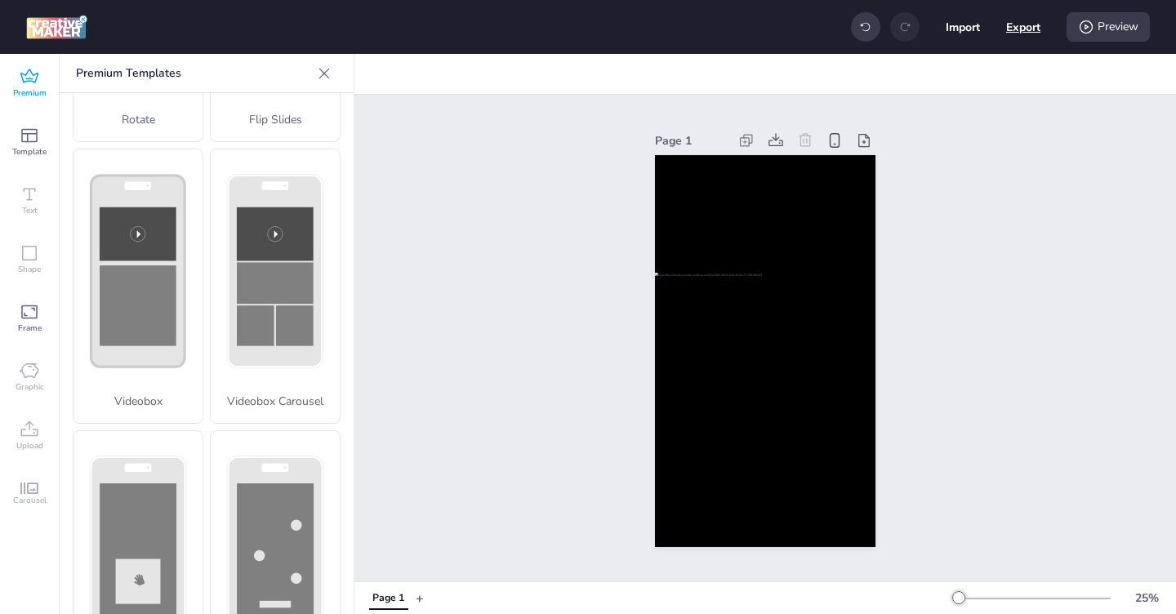
click at [1024, 35] on button "Export" at bounding box center [1023, 27] width 34 height 34
select select "html"
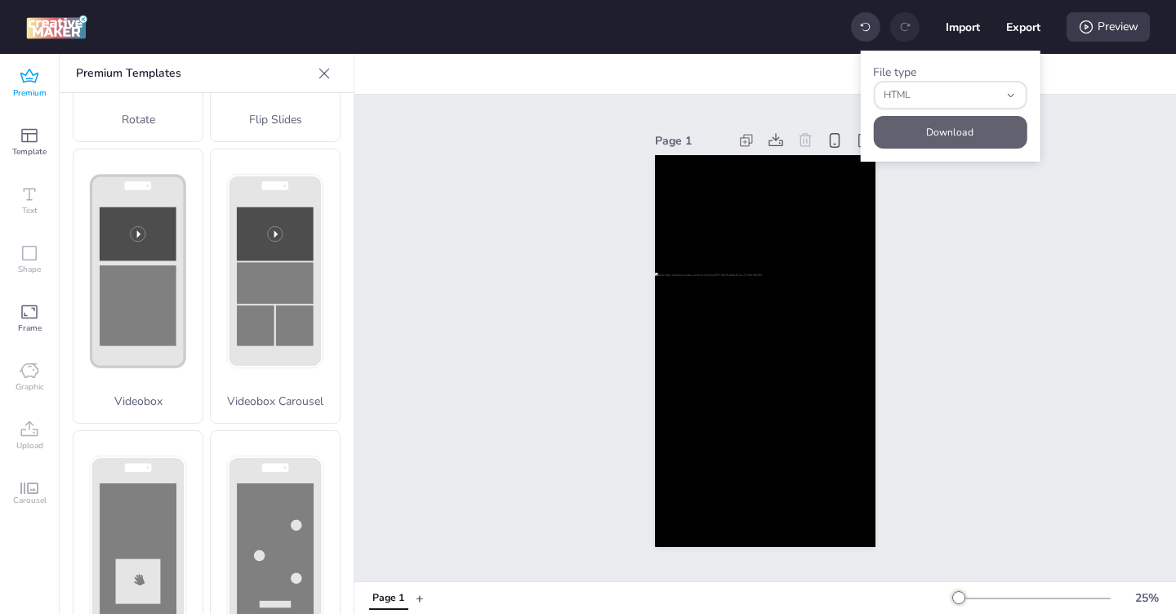
click at [942, 140] on button "Download" at bounding box center [950, 132] width 154 height 33
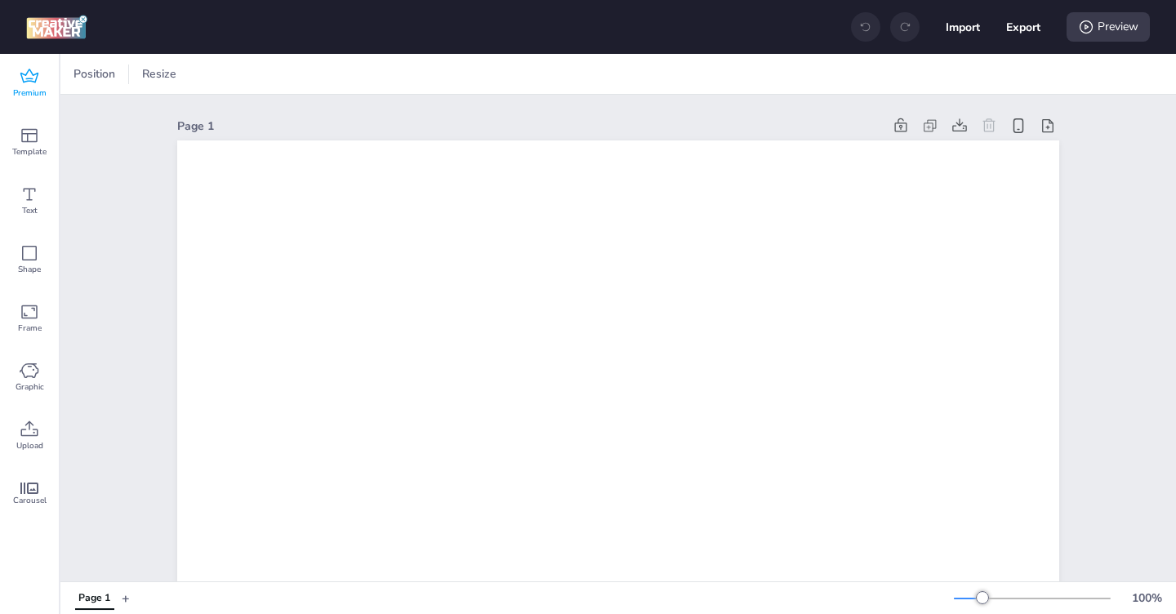
click at [34, 91] on span "Premium" at bounding box center [29, 93] width 33 height 13
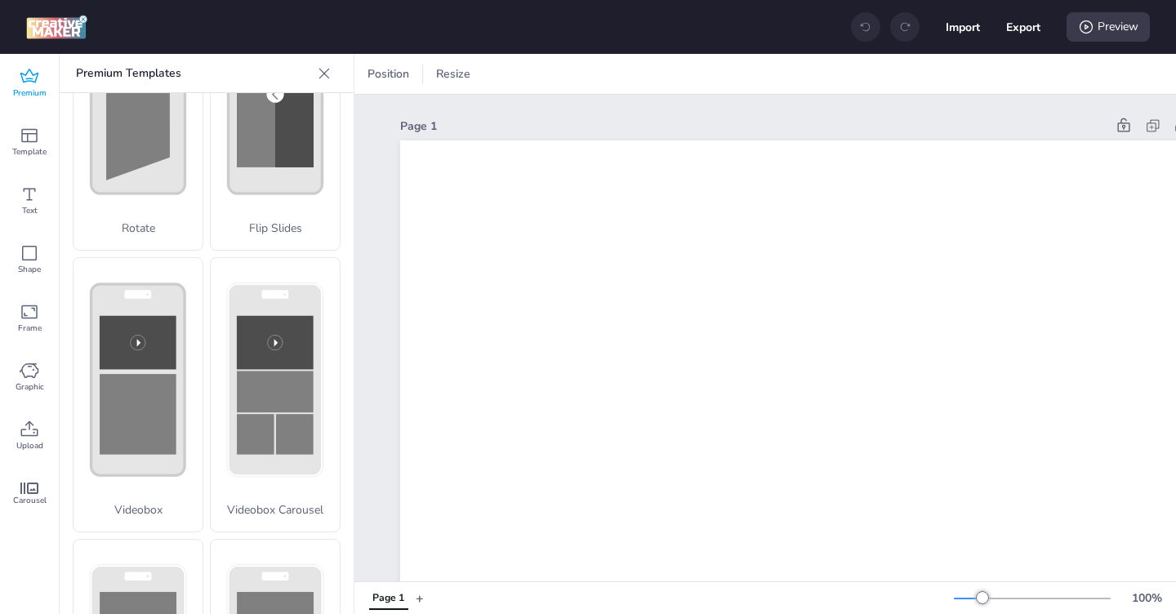
scroll to position [452, 0]
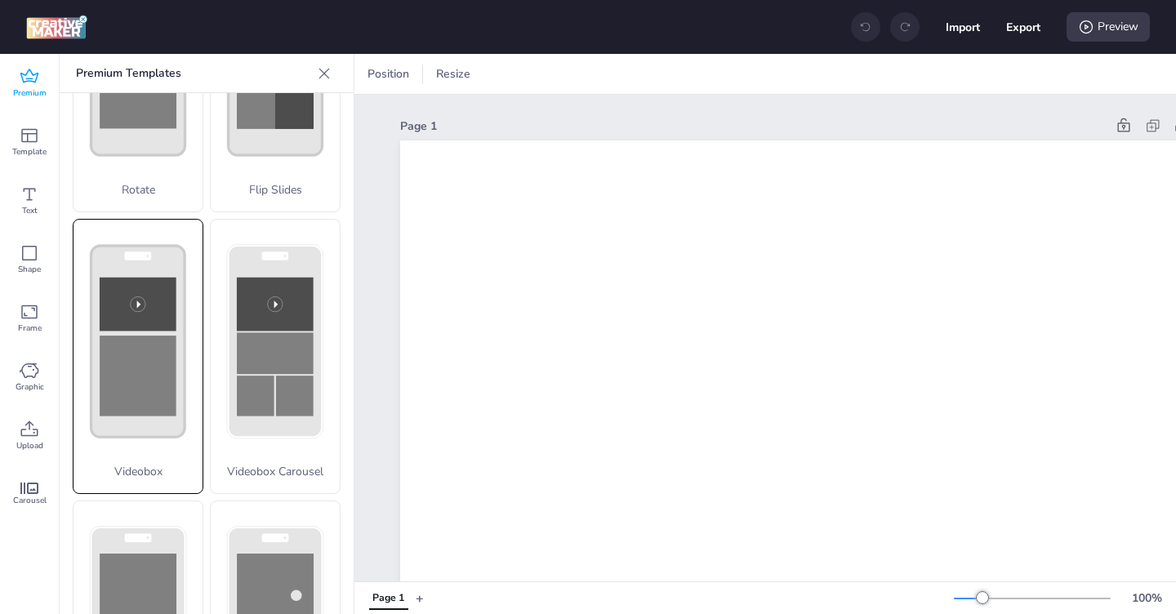
click at [129, 399] on rect at bounding box center [138, 376] width 77 height 81
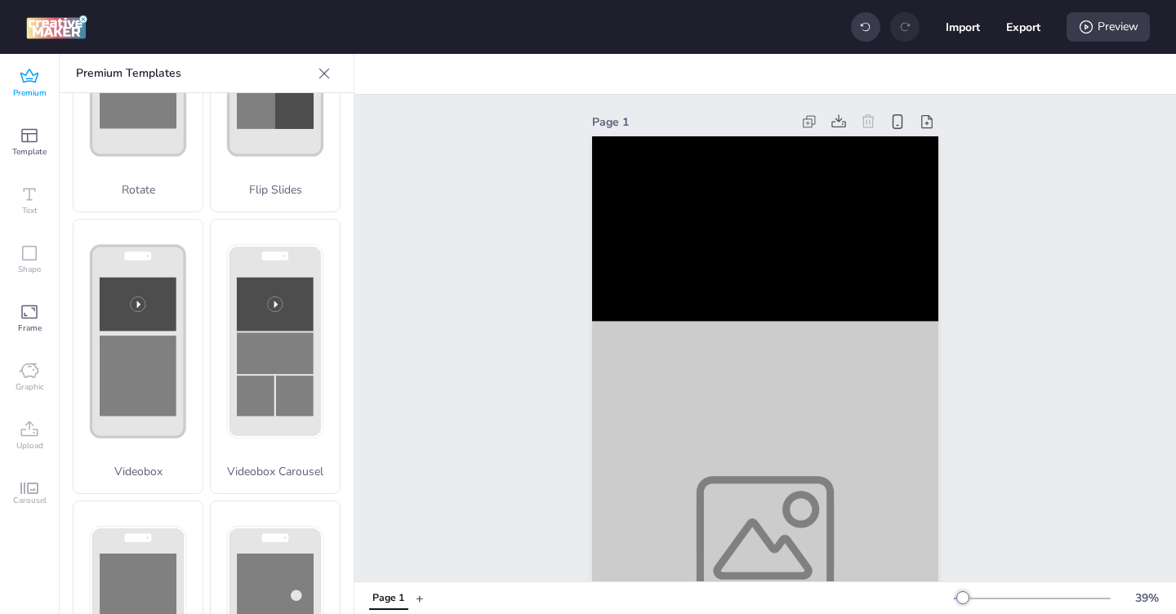
scroll to position [0, 0]
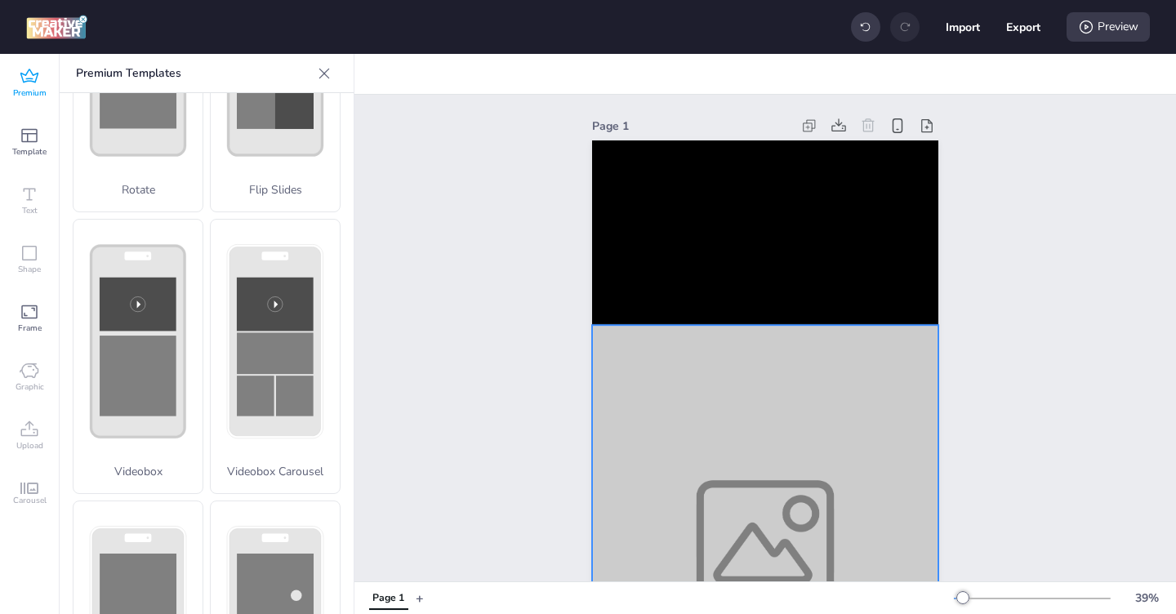
click at [636, 479] on div at bounding box center [765, 540] width 346 height 431
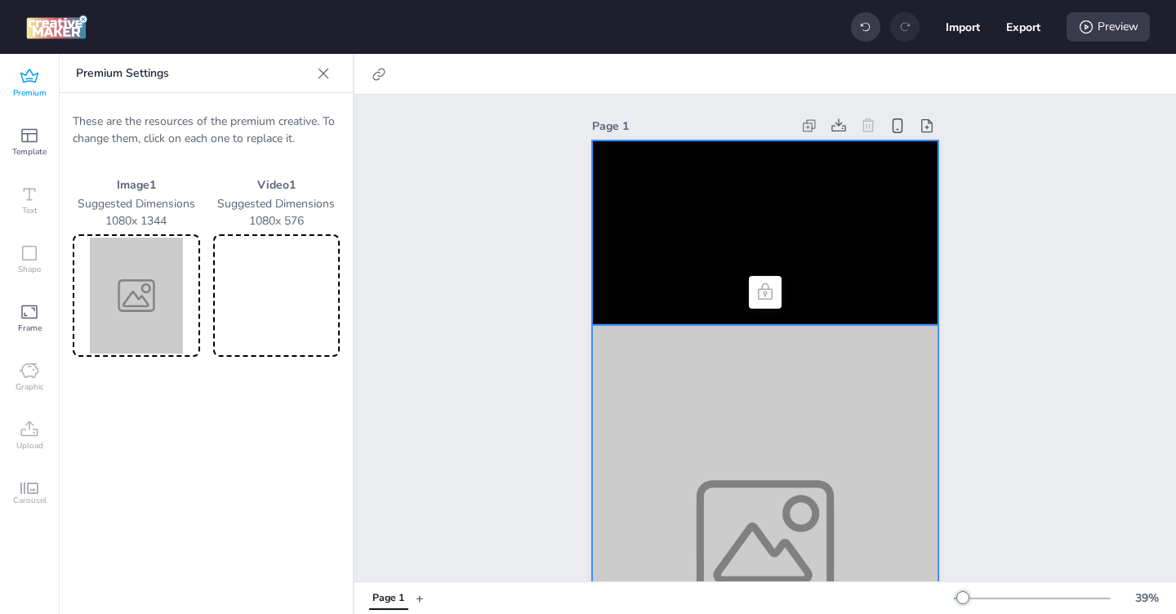
click at [652, 256] on video at bounding box center [765, 232] width 346 height 185
click at [315, 318] on video at bounding box center [276, 296] width 121 height 116
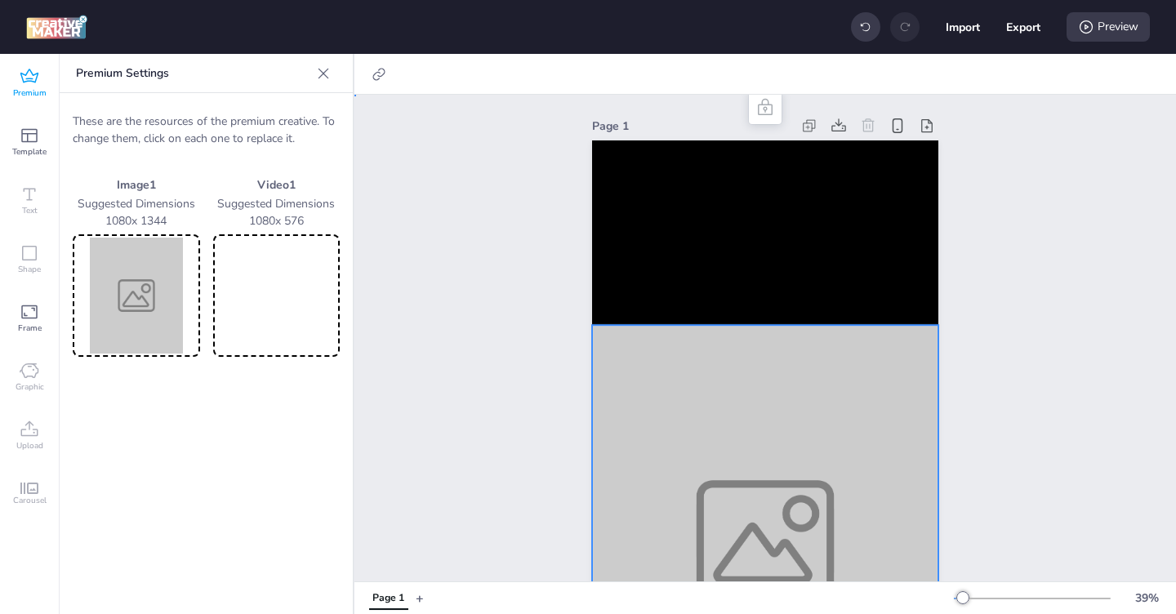
click at [735, 439] on div at bounding box center [765, 540] width 346 height 431
click at [118, 317] on img at bounding box center [136, 296] width 121 height 116
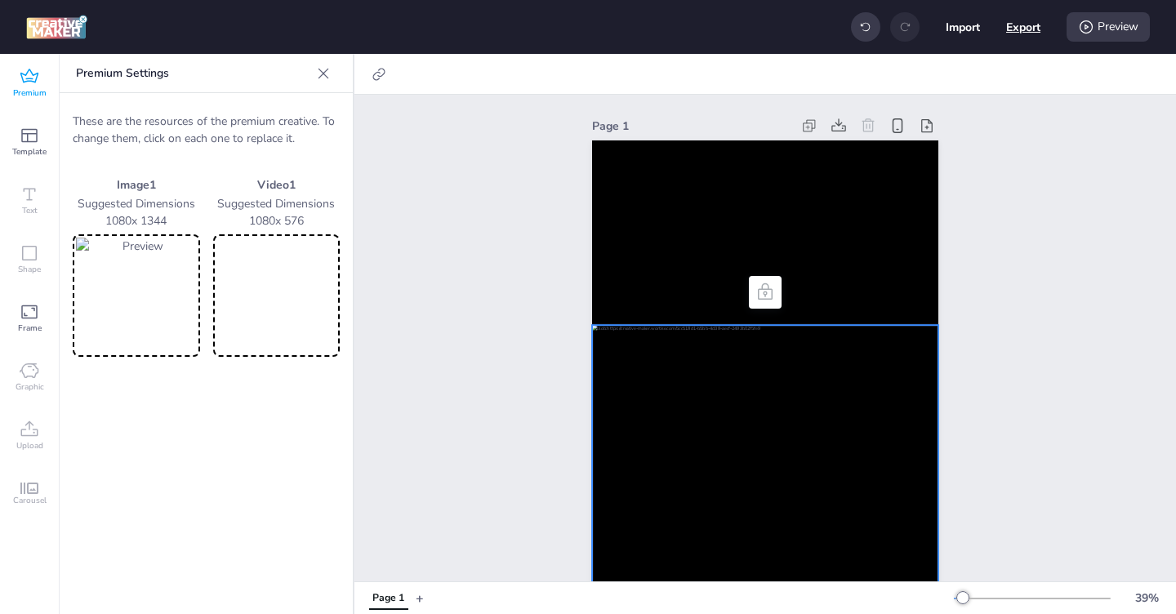
click at [1022, 30] on button "Export" at bounding box center [1023, 27] width 34 height 34
select select "html"
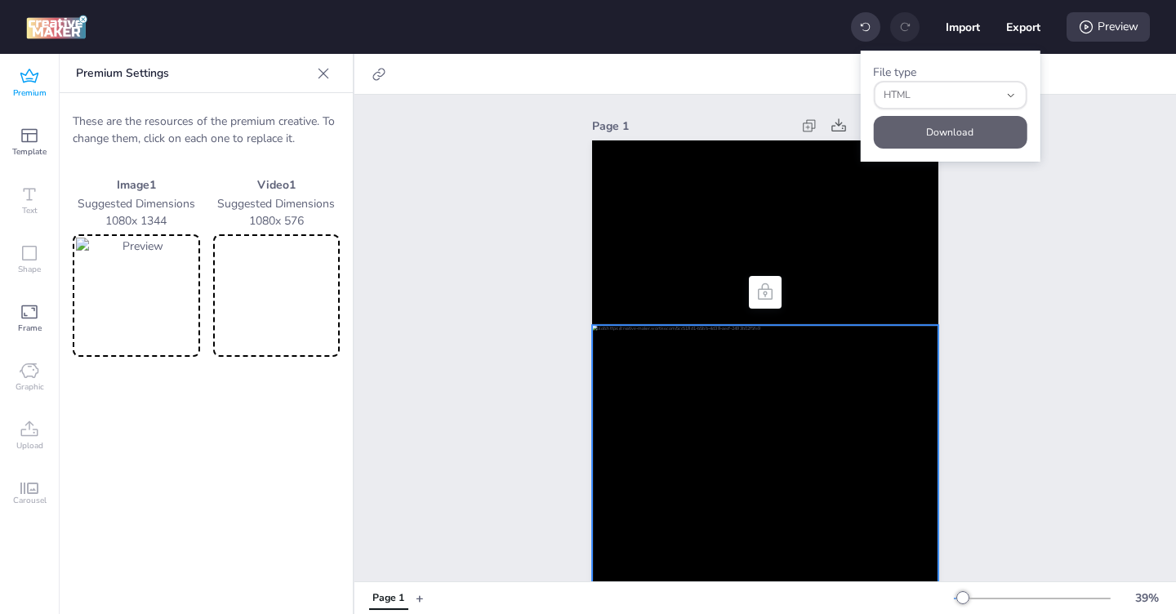
click at [937, 132] on button "Download" at bounding box center [950, 132] width 154 height 33
click at [1094, 31] on div "Preview" at bounding box center [1107, 26] width 83 height 29
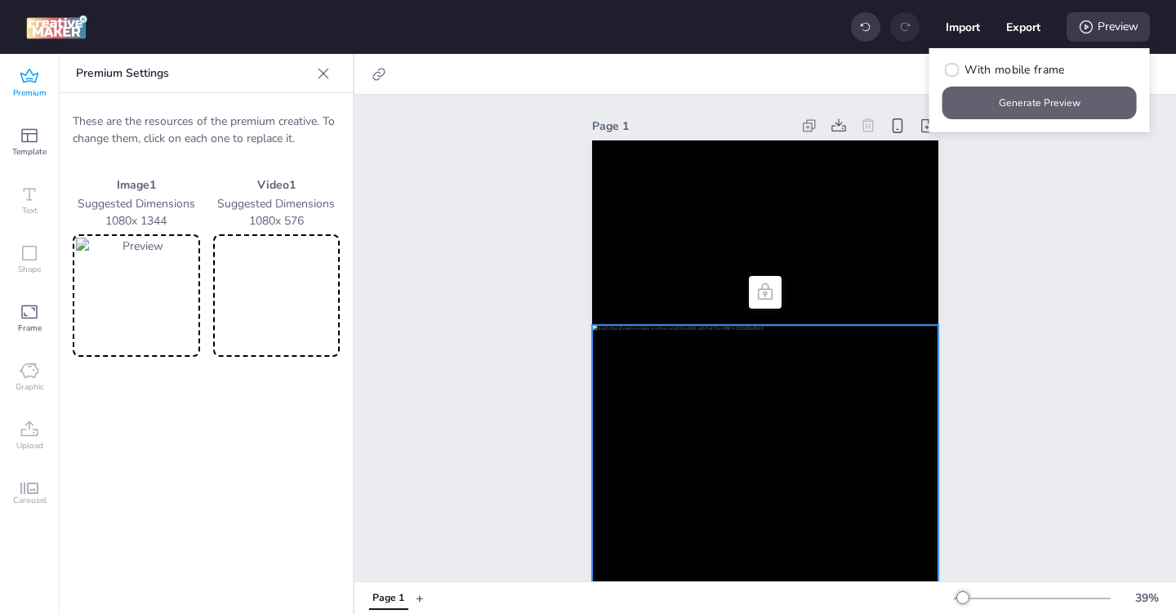
click at [1029, 109] on button "Generate Preview" at bounding box center [1039, 103] width 194 height 33
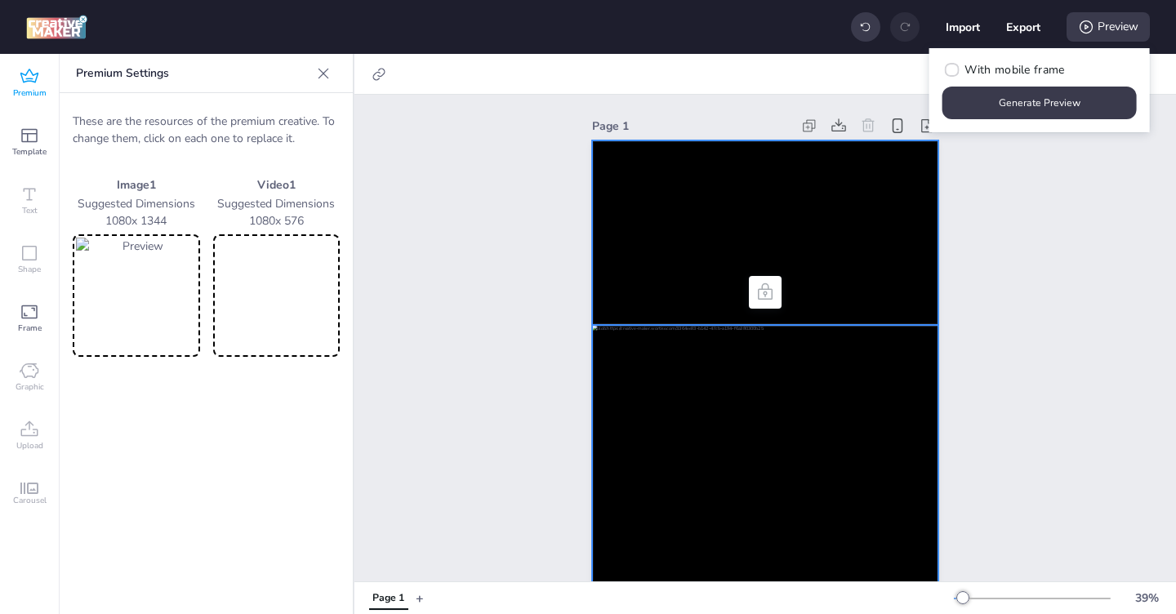
click at [667, 238] on video at bounding box center [765, 232] width 346 height 185
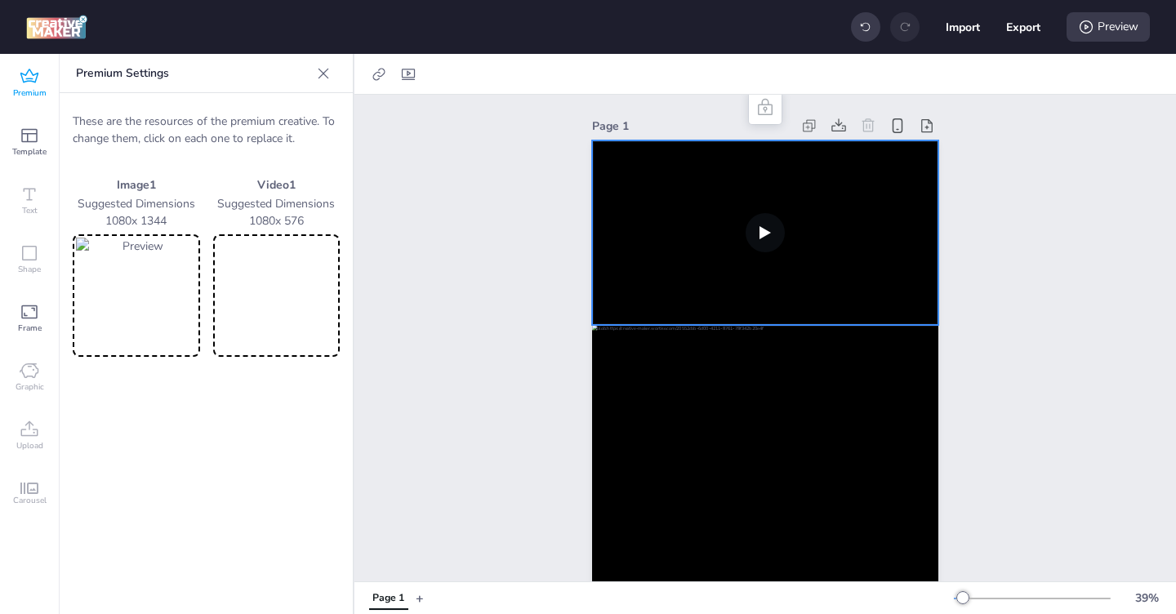
click at [280, 292] on video at bounding box center [276, 296] width 121 height 116
click at [135, 304] on img at bounding box center [136, 296] width 121 height 116
click at [1114, 29] on div "Preview" at bounding box center [1107, 26] width 83 height 29
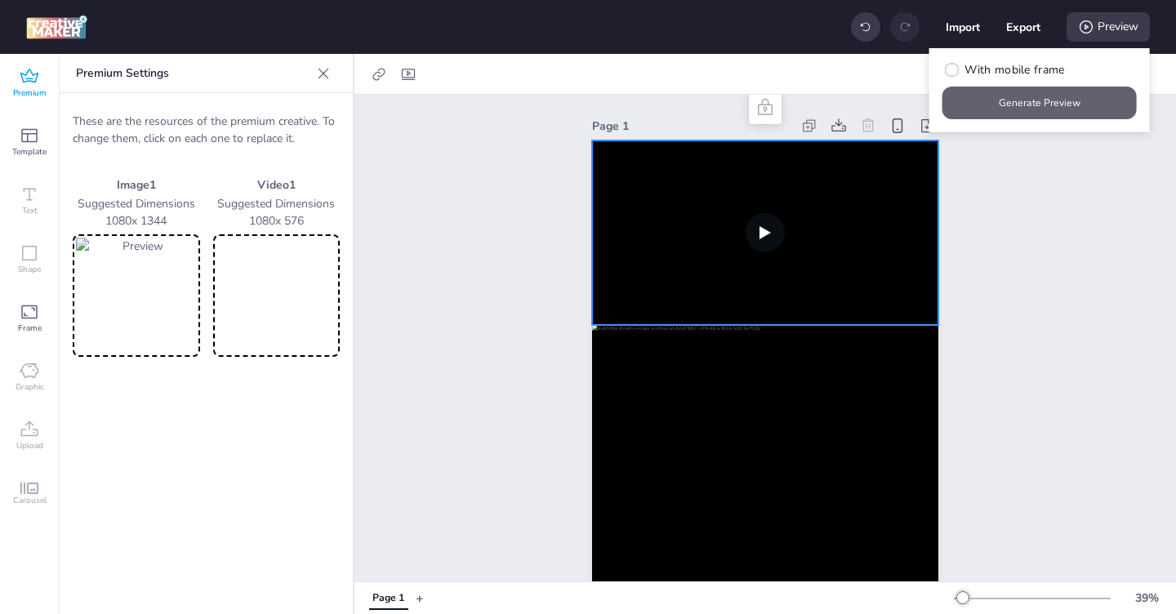
click at [1044, 113] on button "Generate Preview" at bounding box center [1039, 103] width 194 height 33
